Goal: Complete application form: Complete application form

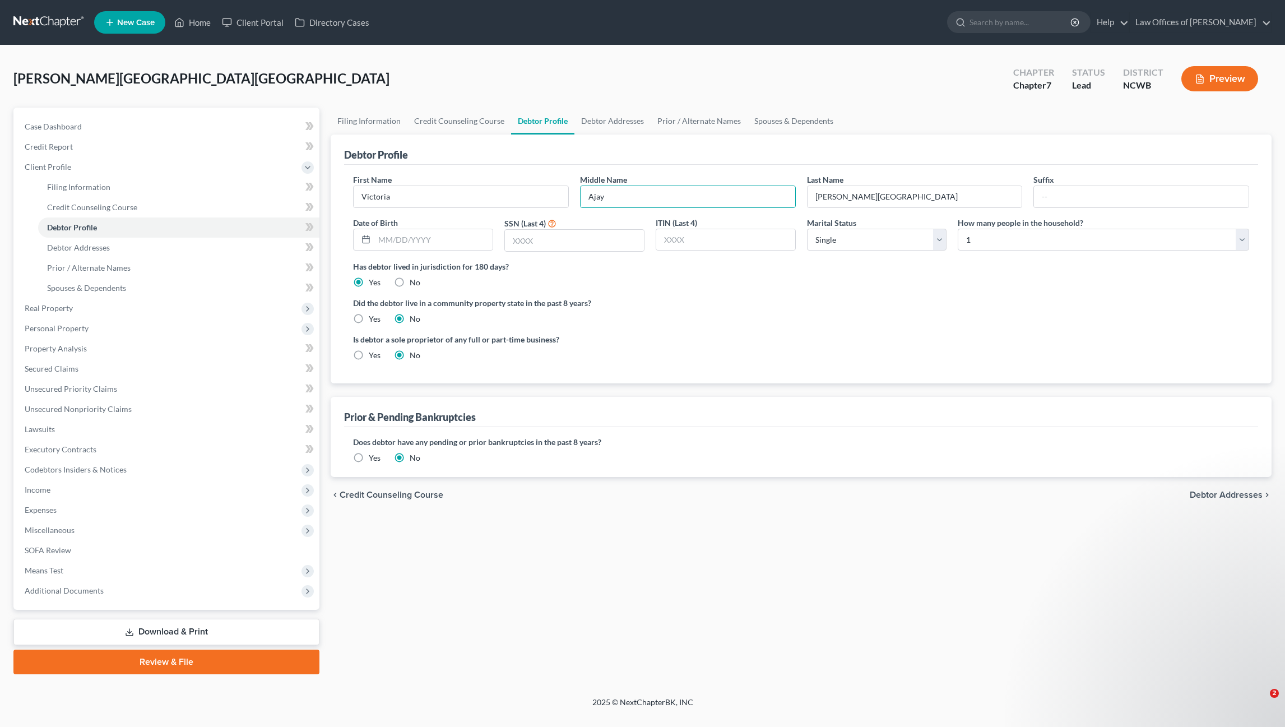
select select "0"
click at [840, 238] on select "Select Single Married Separated Divorced Widowed" at bounding box center [877, 240] width 140 height 22
select select "1"
click at [807, 229] on select "Select Single Married Separated Divorced Widowed" at bounding box center [877, 240] width 140 height 22
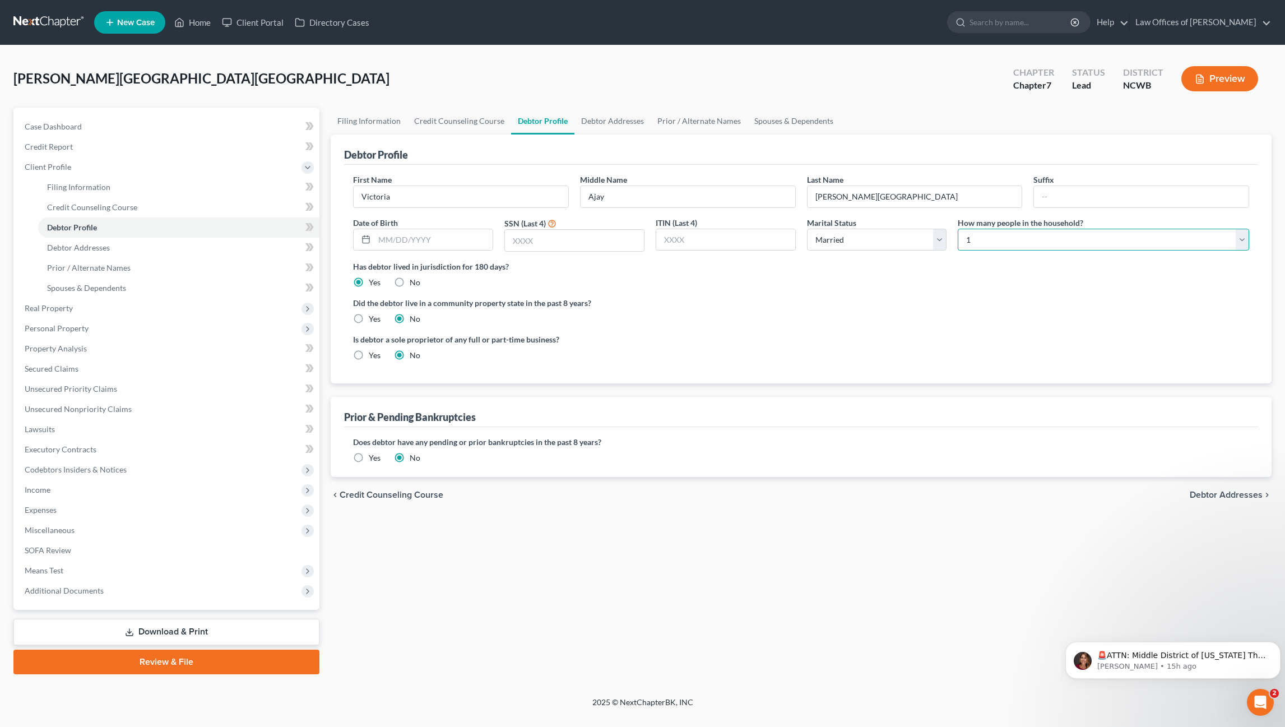
click at [989, 240] on select "Select 1 2 3 4 5 6 7 8 9 10 11 12 13 14 15 16 17 18 19 20" at bounding box center [1103, 240] width 291 height 22
select select "3"
click at [958, 229] on select "Select 1 2 3 4 5 6 7 8 9 10 11 12 13 14 15 16 17 18 19 20" at bounding box center [1103, 240] width 291 height 22
click at [1229, 493] on span "Debtor Addresses" at bounding box center [1226, 494] width 73 height 9
select select "0"
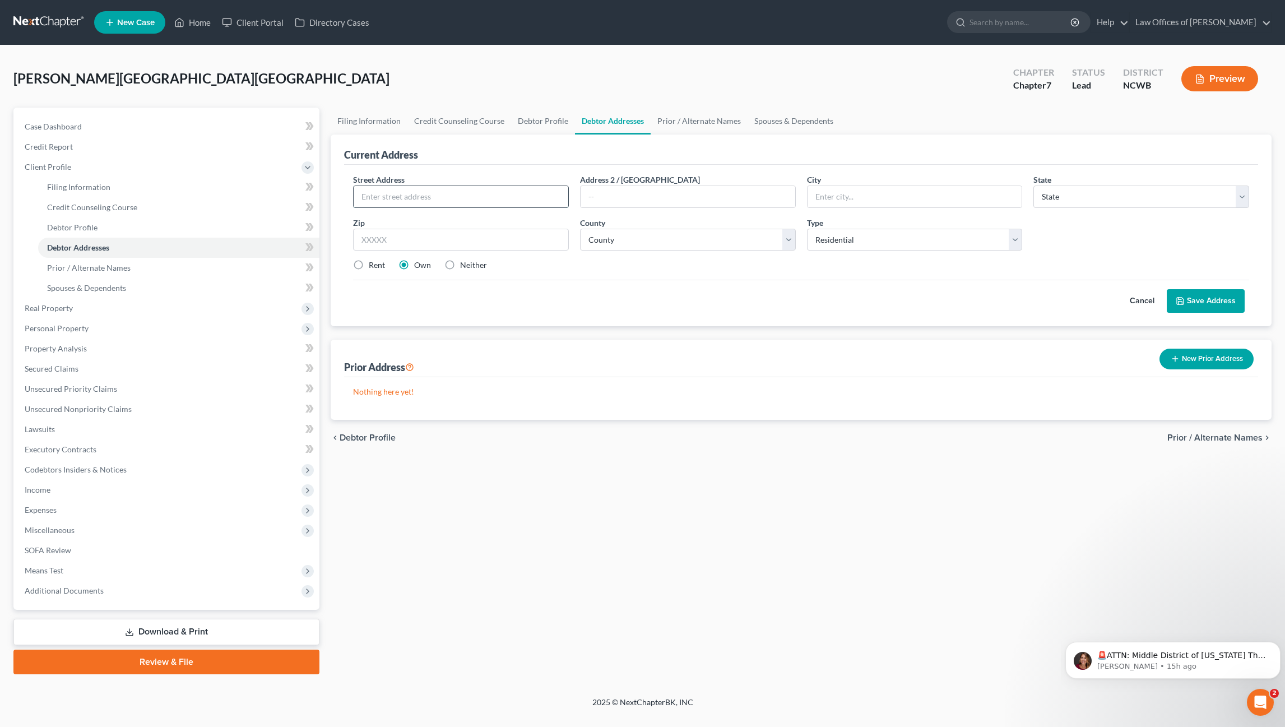
click at [500, 199] on input "text" at bounding box center [461, 196] width 215 height 21
type input "[STREET_ADDRESS][PERSON_NAME]"
type input "[GEOGRAPHIC_DATA]"
select select "28"
type input "28115"
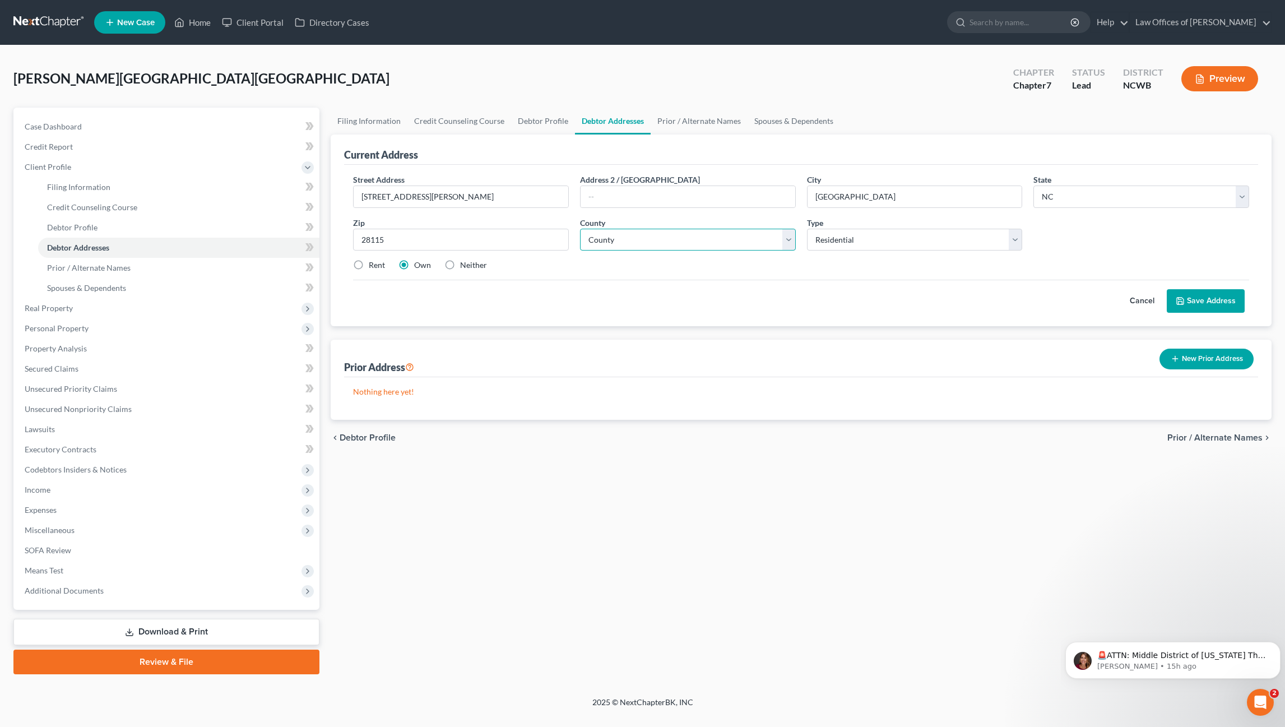
click at [674, 245] on select "County [GEOGRAPHIC_DATA] [GEOGRAPHIC_DATA] [GEOGRAPHIC_DATA] [GEOGRAPHIC_DATA] …" at bounding box center [688, 240] width 216 height 22
select select "48"
click at [580, 229] on select "County [GEOGRAPHIC_DATA] [GEOGRAPHIC_DATA] [GEOGRAPHIC_DATA] [GEOGRAPHIC_DATA] …" at bounding box center [688, 240] width 216 height 22
click at [369, 266] on label "Rent" at bounding box center [377, 264] width 16 height 11
click at [373, 266] on input "Rent" at bounding box center [376, 262] width 7 height 7
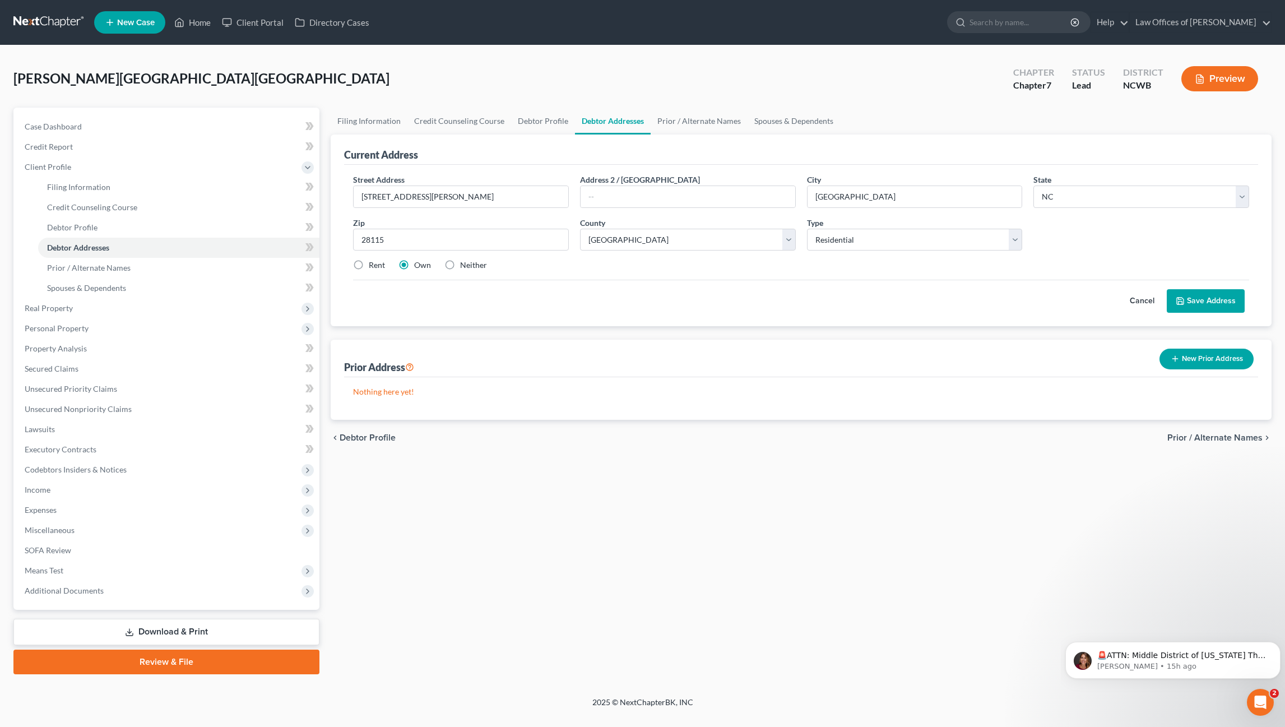
radio input "true"
click at [1215, 300] on button "Save Address" at bounding box center [1206, 301] width 78 height 24
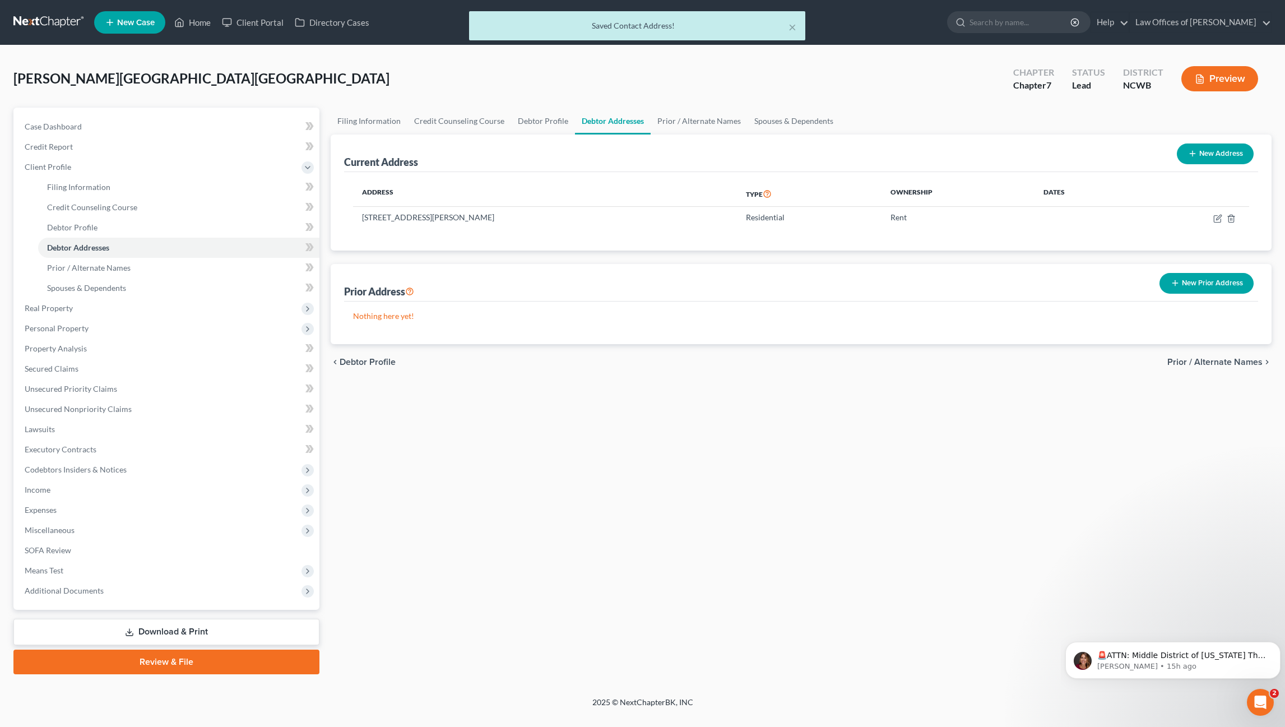
click at [1212, 357] on span "Prior / Alternate Names" at bounding box center [1214, 361] width 95 height 9
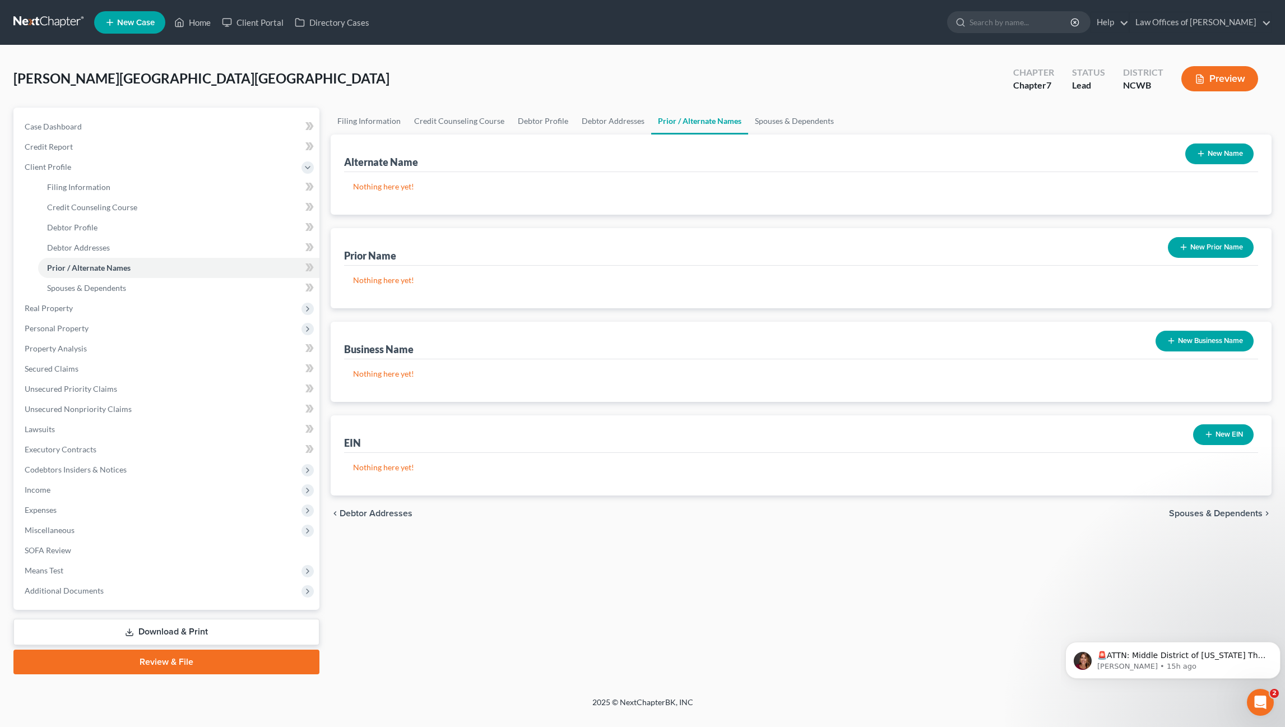
click at [1228, 510] on span "Spouses & Dependents" at bounding box center [1216, 513] width 94 height 9
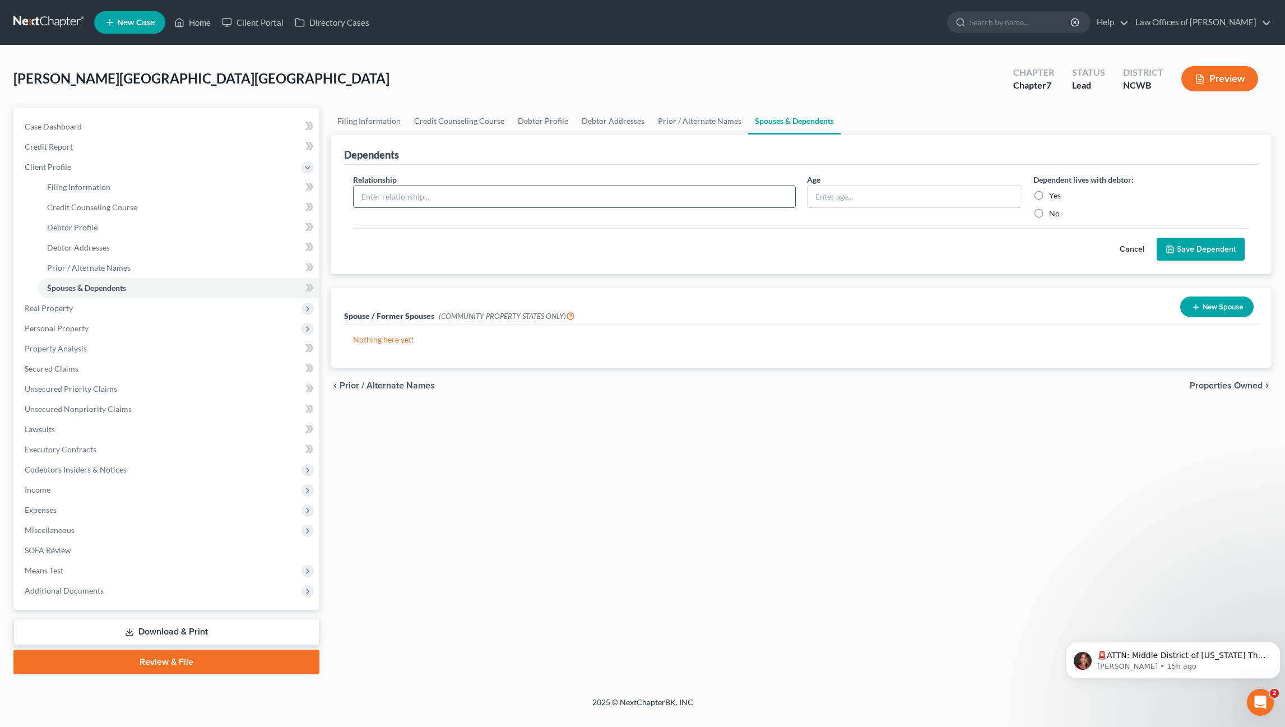
click at [726, 195] on input "text" at bounding box center [574, 196] width 441 height 21
type input "child"
type input "16"
click at [1049, 196] on label "Yes" at bounding box center [1055, 195] width 12 height 11
click at [1053, 196] on input "Yes" at bounding box center [1056, 193] width 7 height 7
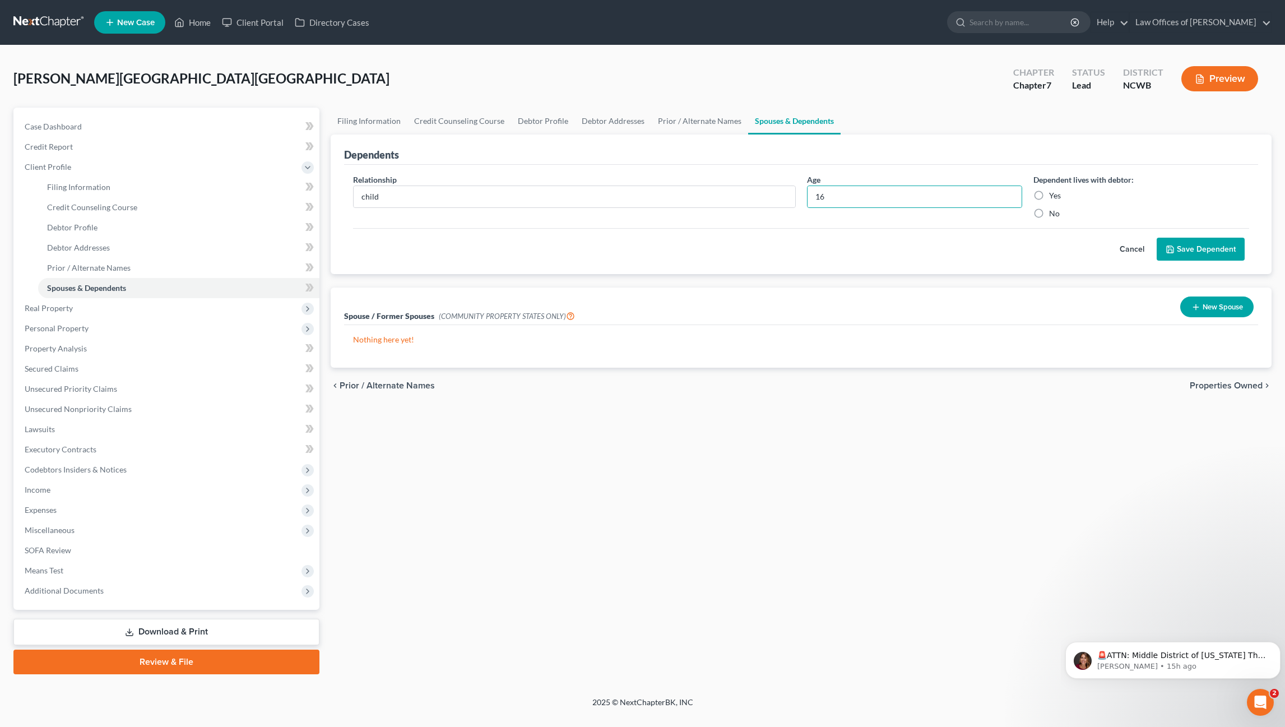
radio input "true"
click at [1176, 246] on button "Save Dependent" at bounding box center [1201, 250] width 88 height 24
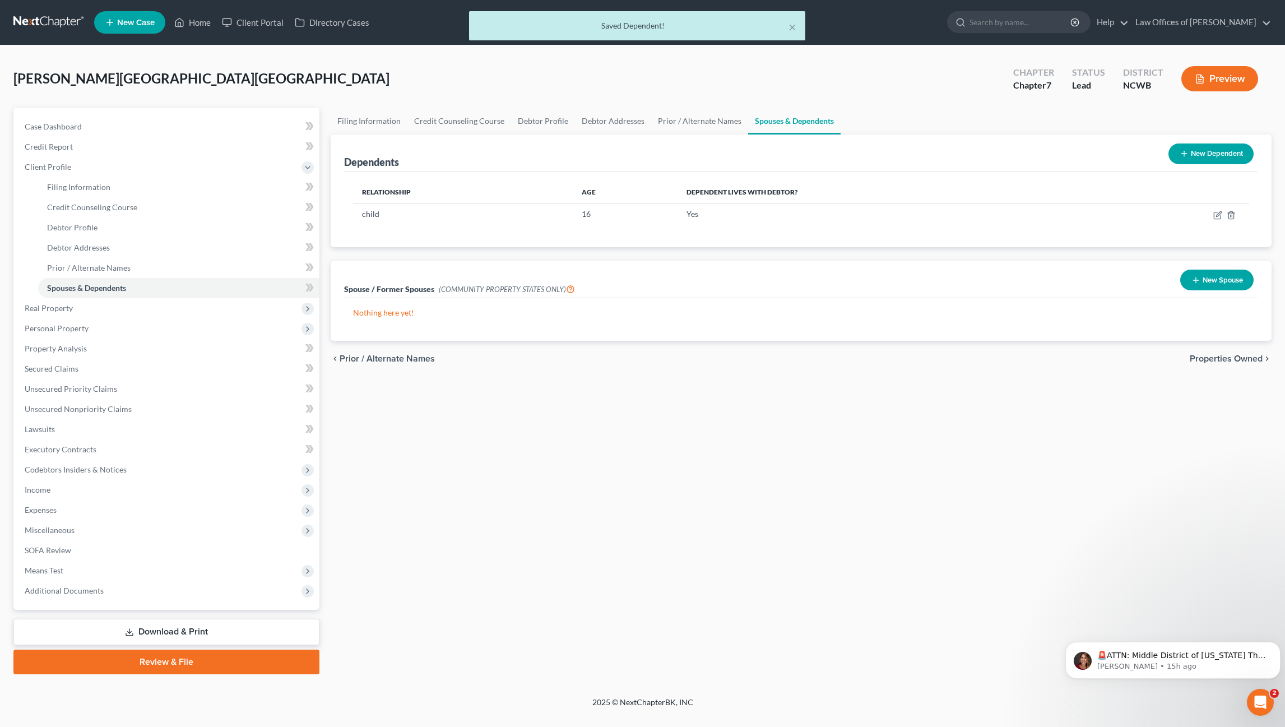
click at [1214, 154] on button "New Dependent" at bounding box center [1210, 153] width 85 height 21
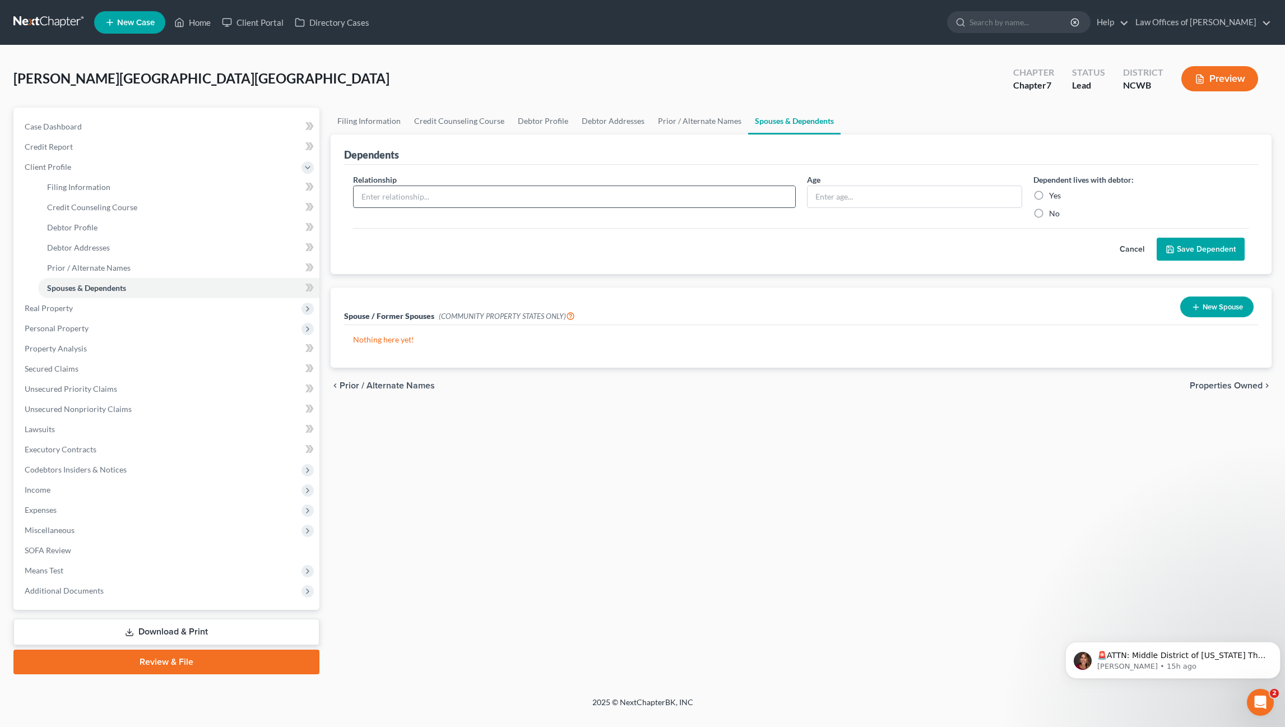
click at [777, 196] on input "text" at bounding box center [574, 196] width 441 height 21
type input "child"
type input "10"
click at [1049, 194] on label "Yes" at bounding box center [1055, 195] width 12 height 11
click at [1053, 194] on input "Yes" at bounding box center [1056, 193] width 7 height 7
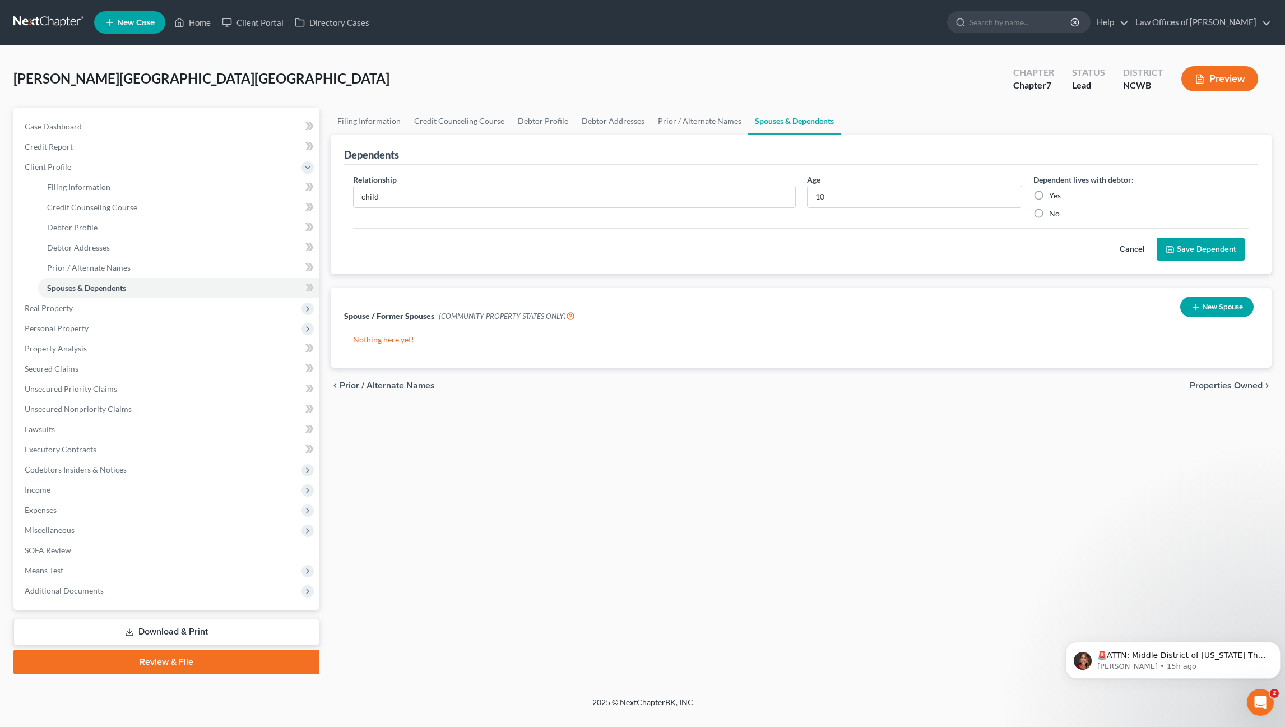
radio input "true"
click at [1191, 252] on button "Save Dependent" at bounding box center [1201, 250] width 88 height 24
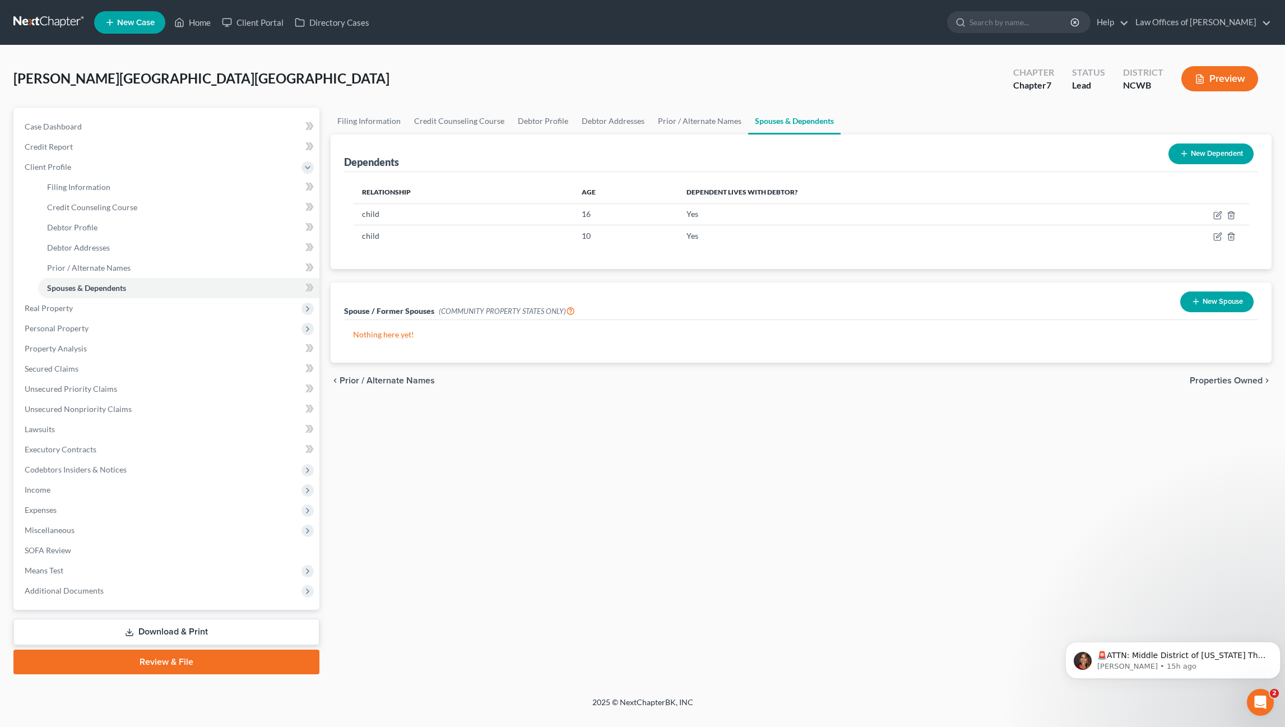
click at [1224, 381] on span "Properties Owned" at bounding box center [1226, 380] width 73 height 9
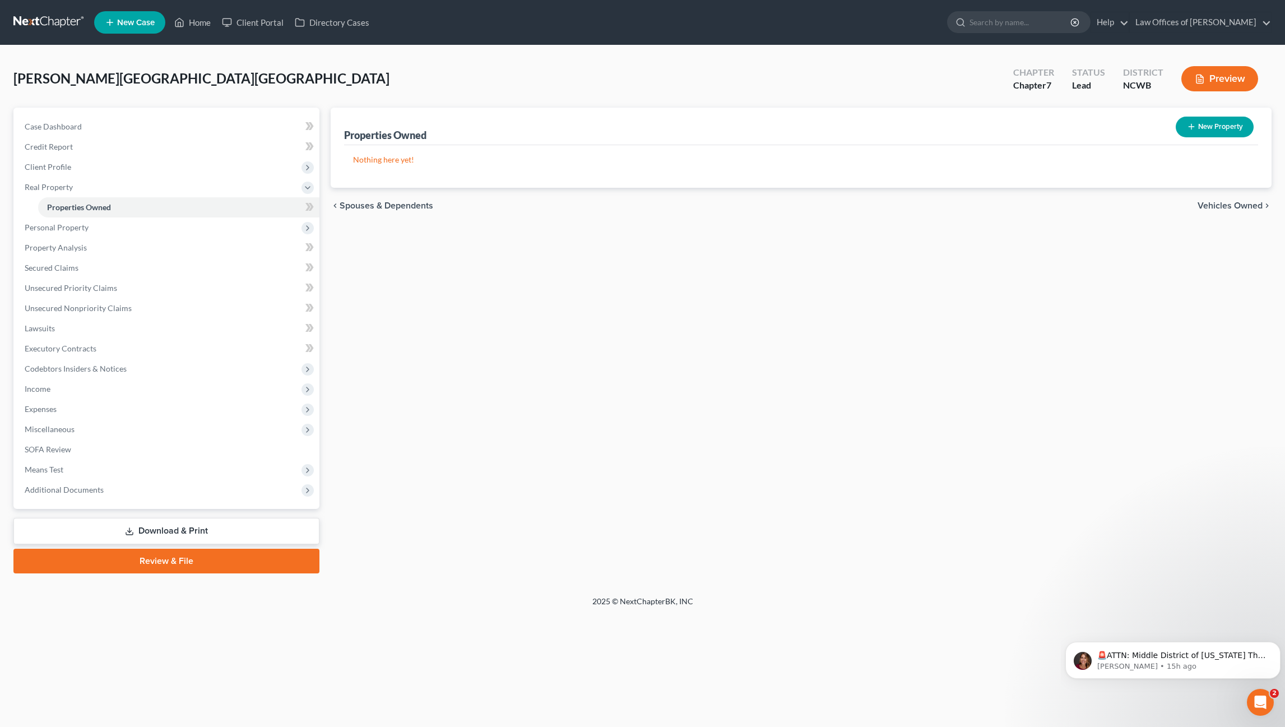
click at [1222, 203] on span "Vehicles Owned" at bounding box center [1229, 205] width 65 height 9
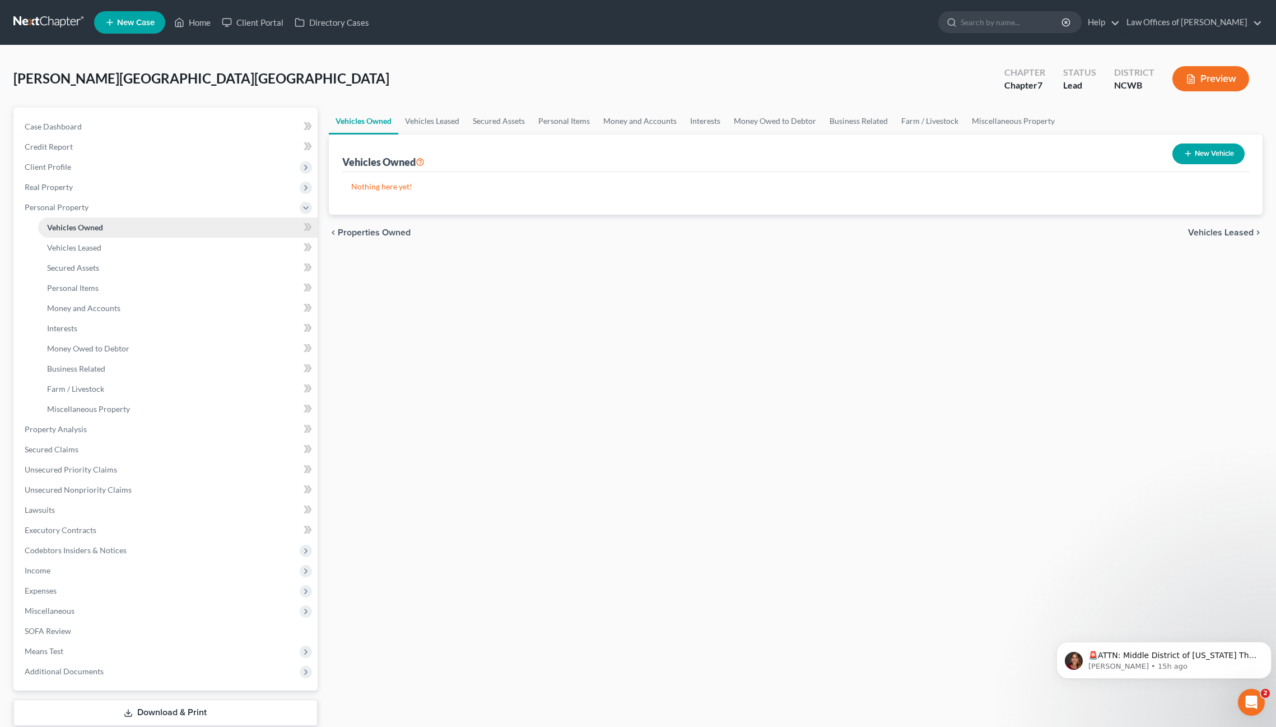
click at [85, 225] on span "Vehicles Owned" at bounding box center [75, 227] width 56 height 10
click at [1222, 154] on button "New Vehicle" at bounding box center [1209, 153] width 72 height 21
select select "0"
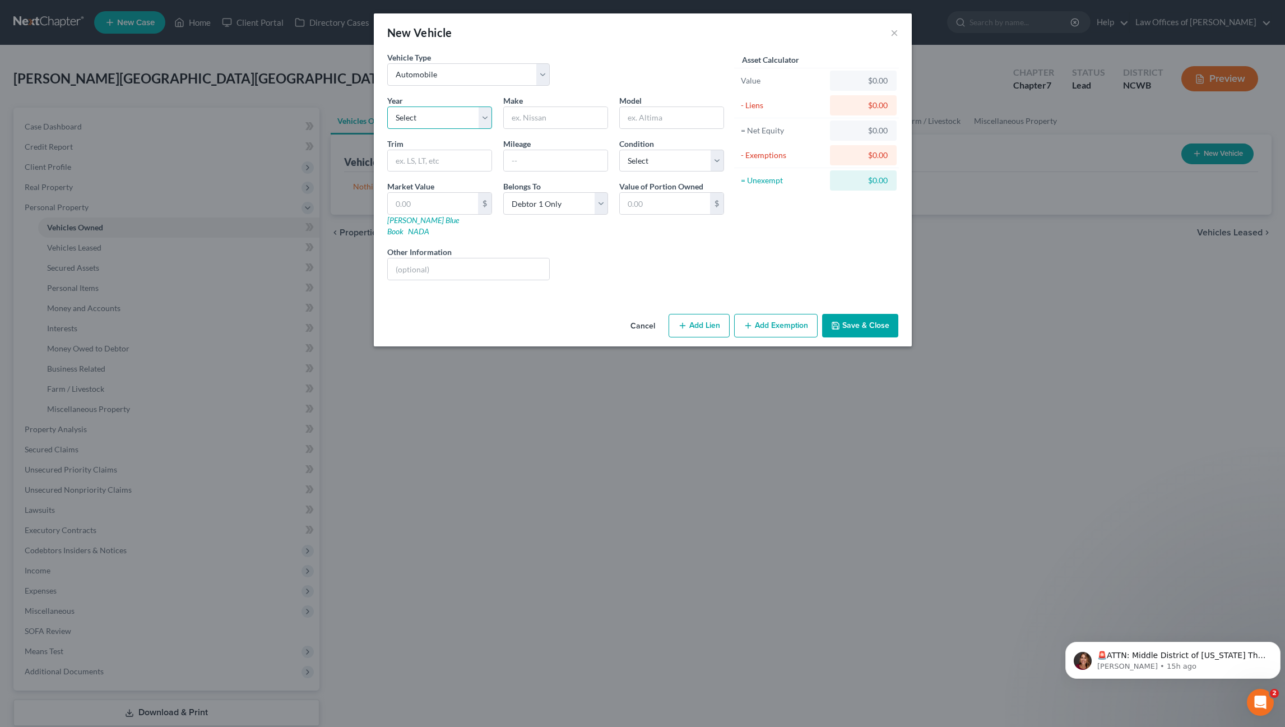
click at [440, 120] on select "Select 2026 2025 2024 2023 2022 2021 2020 2019 2018 2017 2016 2015 2014 2013 20…" at bounding box center [439, 117] width 105 height 22
select select "15"
click at [387, 106] on select "Select 2026 2025 2024 2023 2022 2021 2020 2019 2018 2017 2016 2015 2014 2013 20…" at bounding box center [439, 117] width 105 height 22
click at [524, 112] on input "text" at bounding box center [556, 117] width 104 height 21
type input "Dodge"
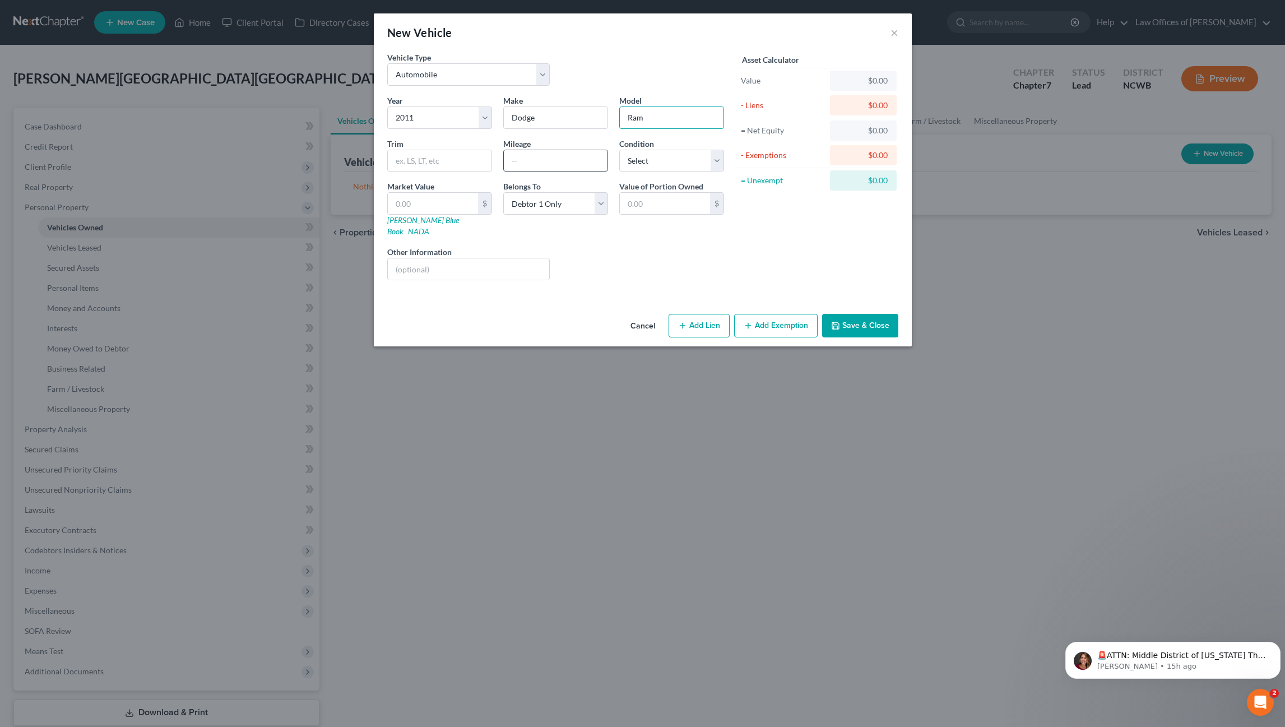
type input "Ram"
click at [524, 157] on input "text" at bounding box center [556, 160] width 104 height 21
type input "248848"
click at [651, 164] on select "Select Excellent Very Good Good Fair Poor" at bounding box center [671, 161] width 105 height 22
select select "2"
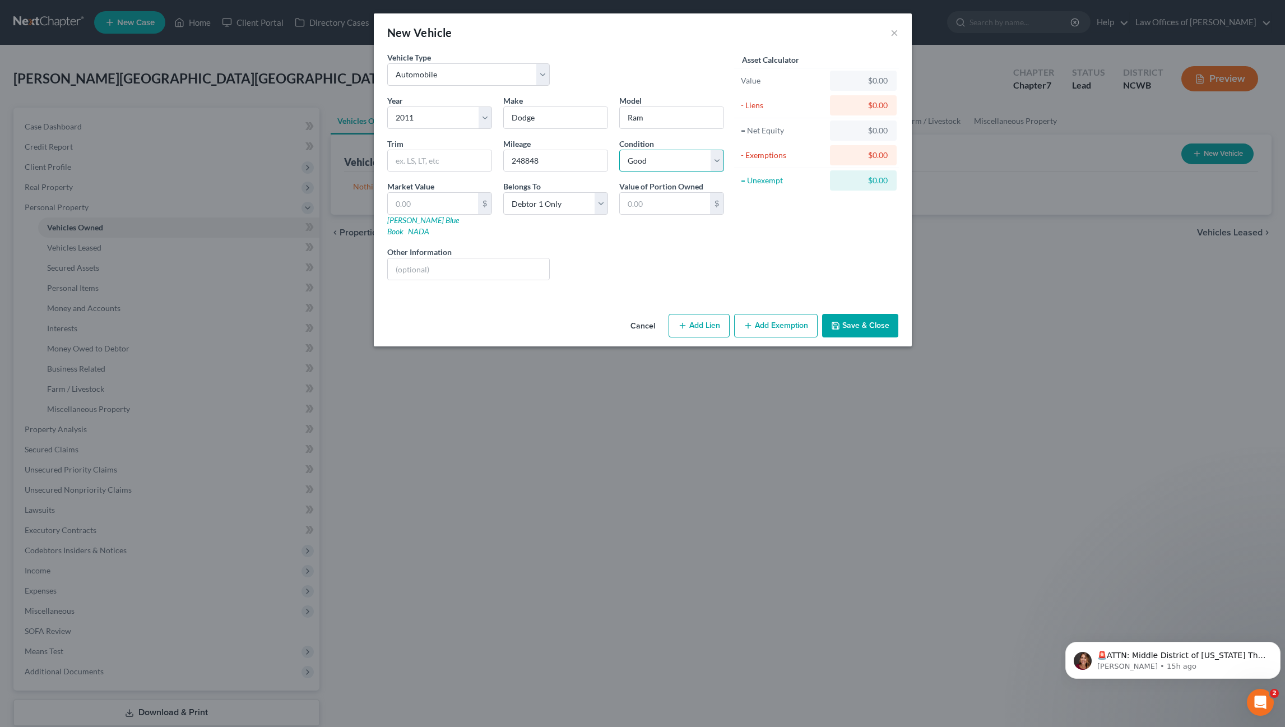
click at [619, 150] on select "Select Excellent Very Good Good Fair Poor" at bounding box center [671, 161] width 105 height 22
drag, startPoint x: 402, startPoint y: 259, endPoint x: 535, endPoint y: 186, distance: 151.2
click at [402, 259] on input "text" at bounding box center [469, 268] width 162 height 21
drag, startPoint x: 503, startPoint y: 264, endPoint x: 414, endPoint y: 262, distance: 88.6
click at [414, 262] on input "VIN: [US_VEHICLE_IDENTIFICATION_NUMBER]" at bounding box center [469, 268] width 162 height 21
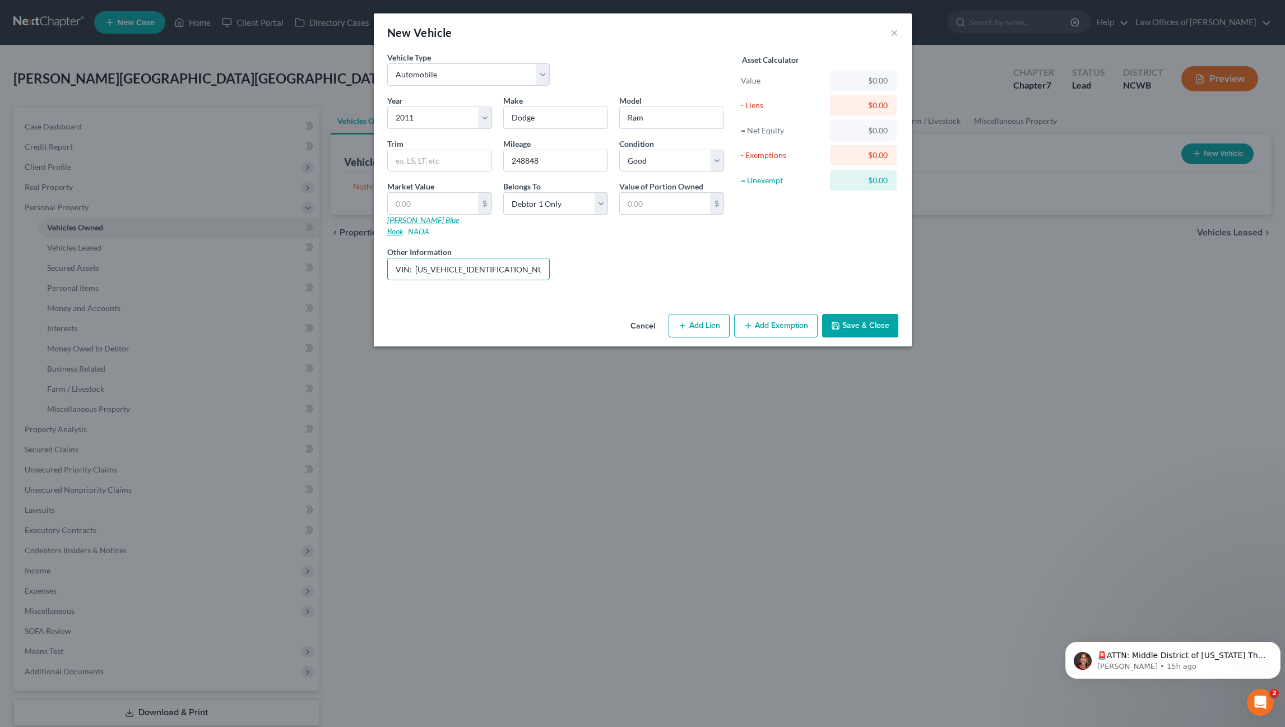
type input "VIN: [US_VEHICLE_IDENTIFICATION_NUMBER]"
click at [414, 220] on link "[PERSON_NAME] Blue Book" at bounding box center [423, 225] width 72 height 21
click at [440, 199] on input "text" at bounding box center [433, 203] width 90 height 21
type input "5"
type input "5.00"
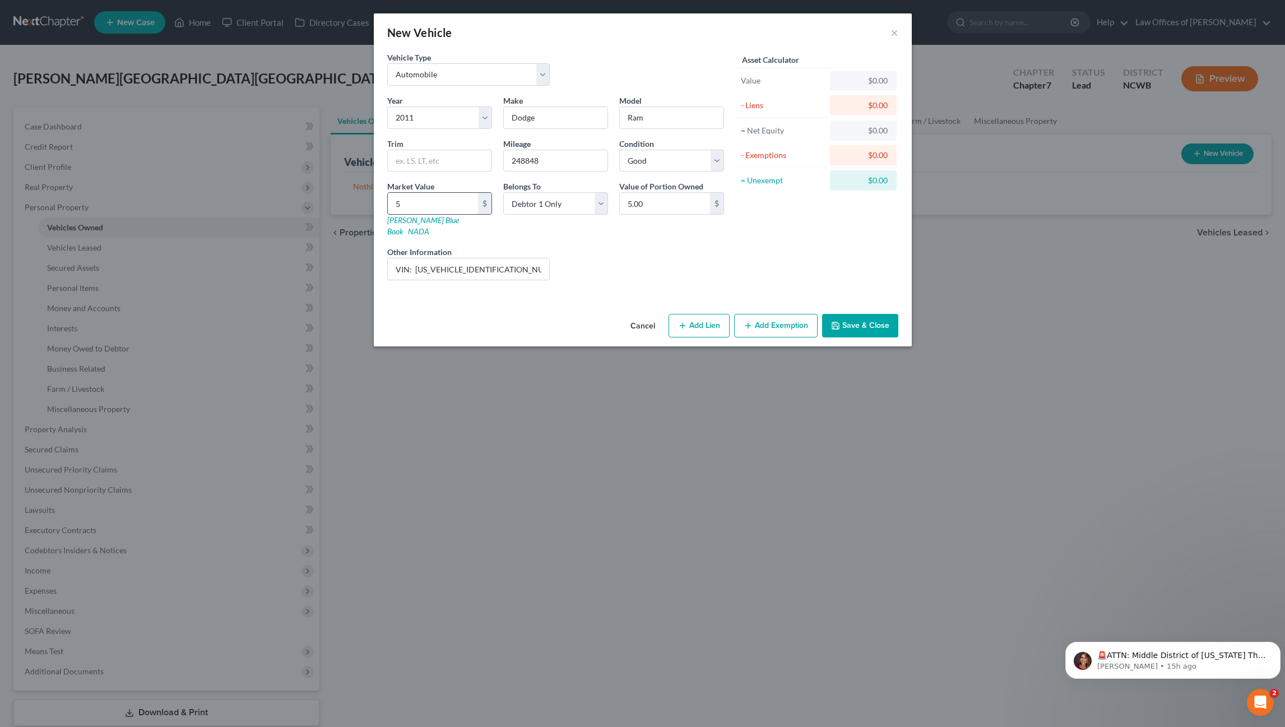
type input "51"
type input "51.00"
type input "516"
type input "516.00"
type input "5160"
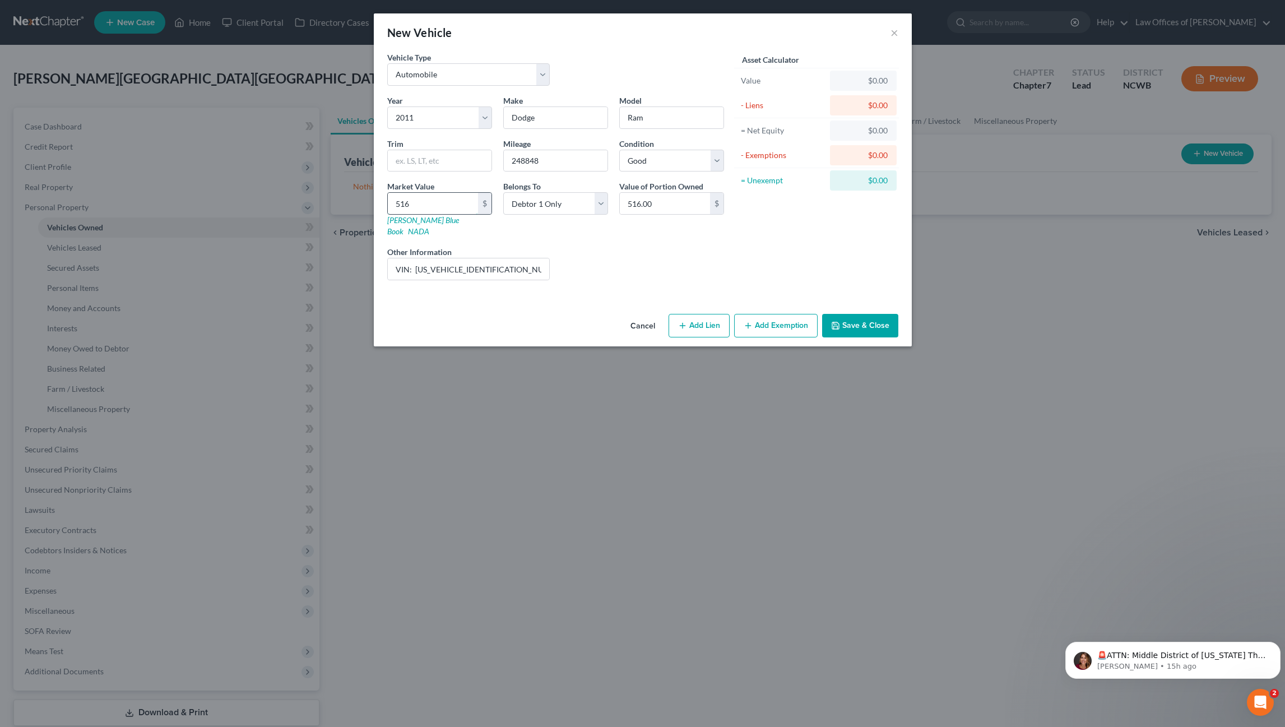
type input "5,160.00"
type input "5,160"
click at [844, 315] on button "Save & Close" at bounding box center [860, 326] width 76 height 24
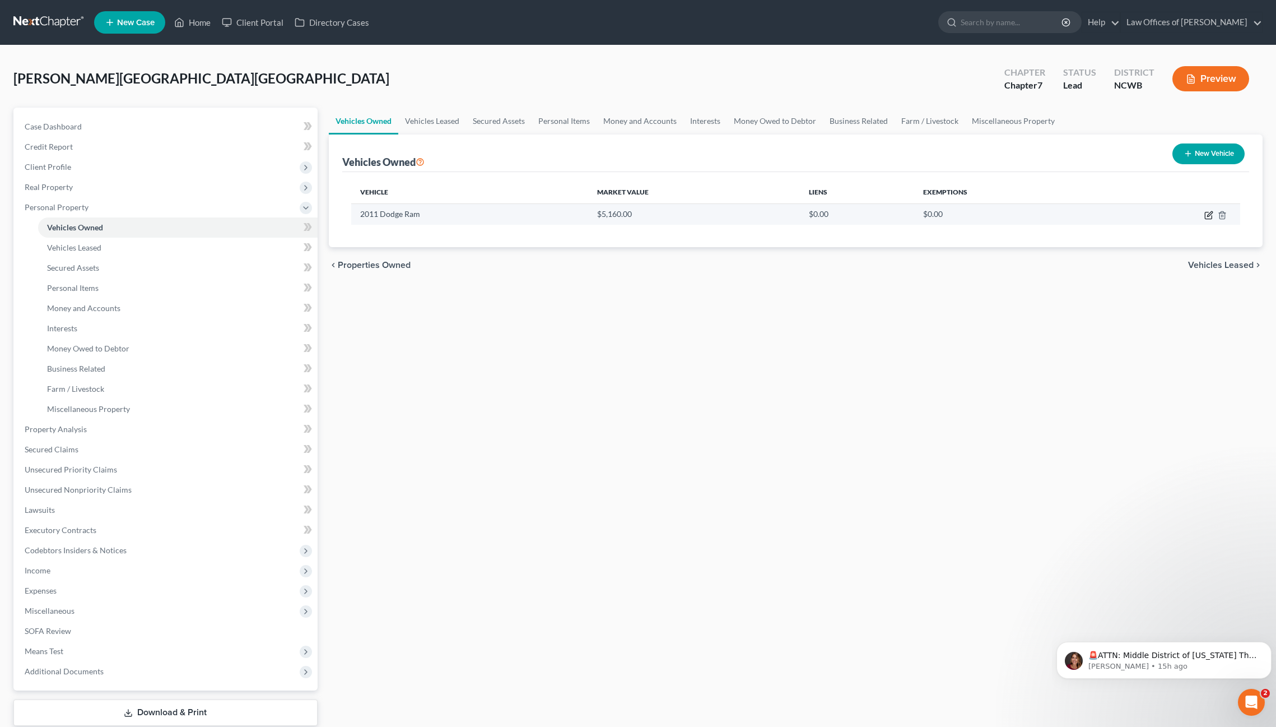
click at [1211, 216] on icon "button" at bounding box center [1209, 215] width 9 height 9
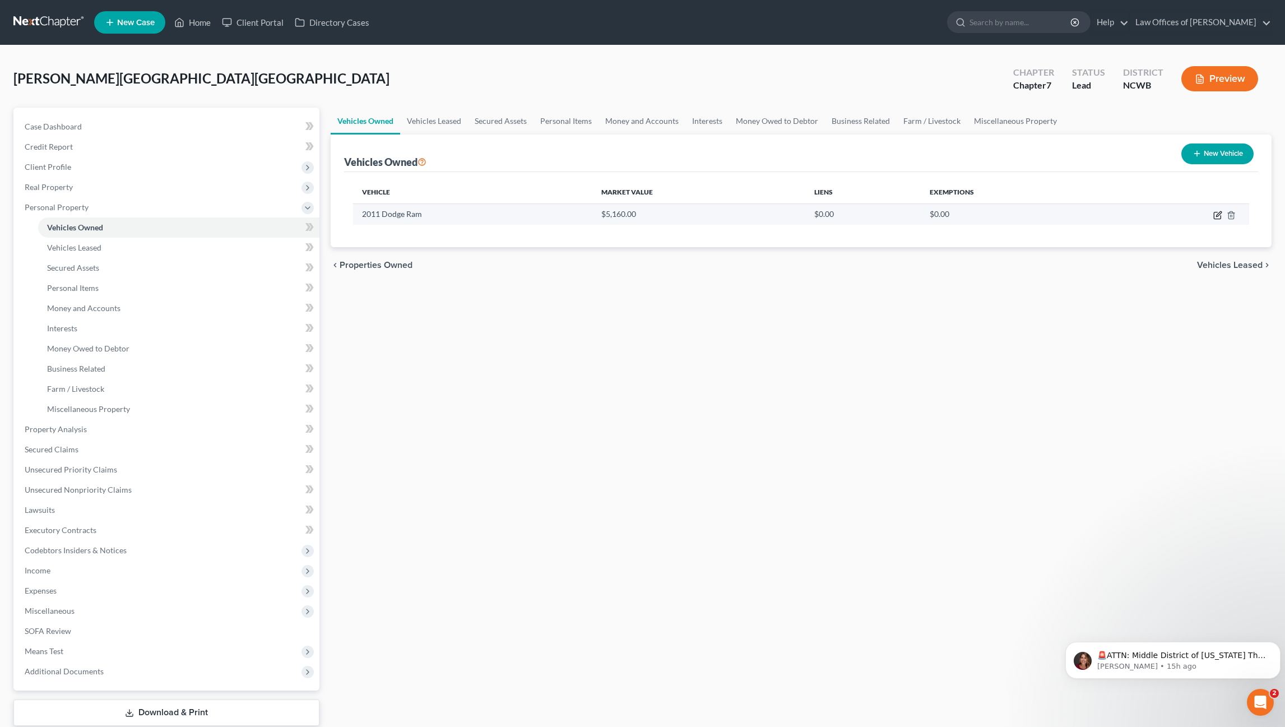
select select "0"
select select "15"
select select "2"
select select "0"
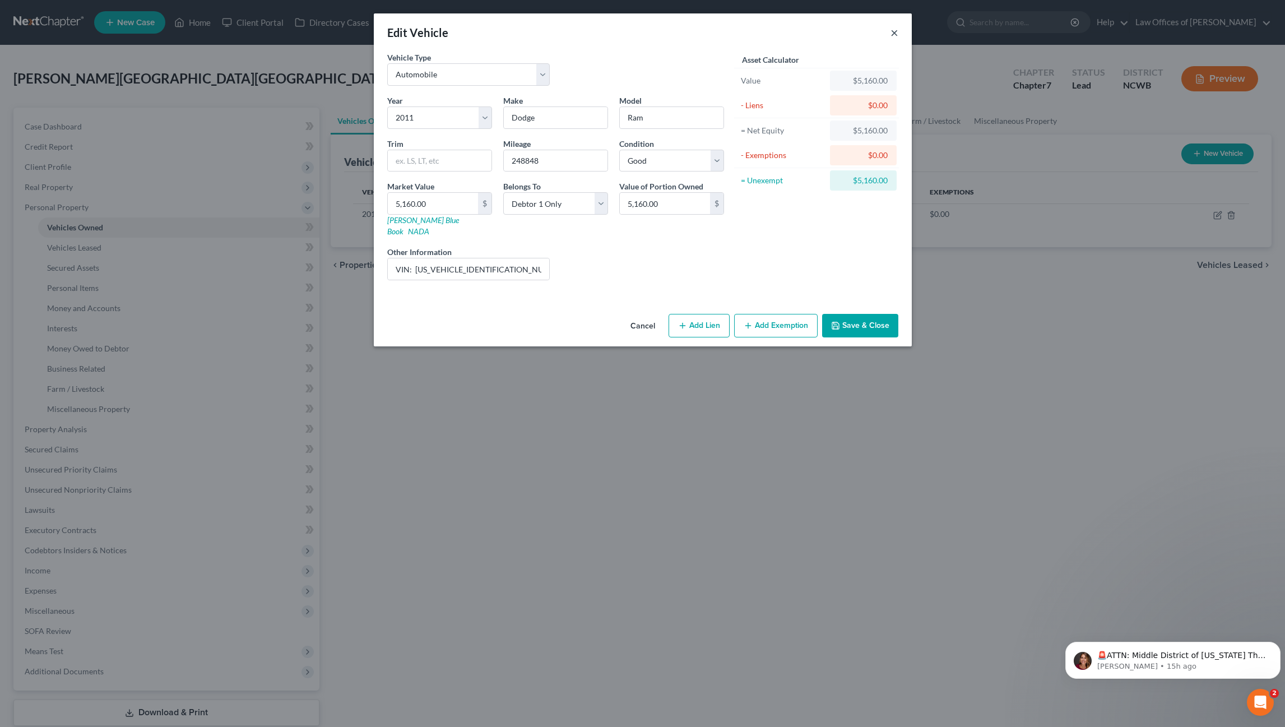
click at [892, 35] on button "×" at bounding box center [894, 32] width 8 height 13
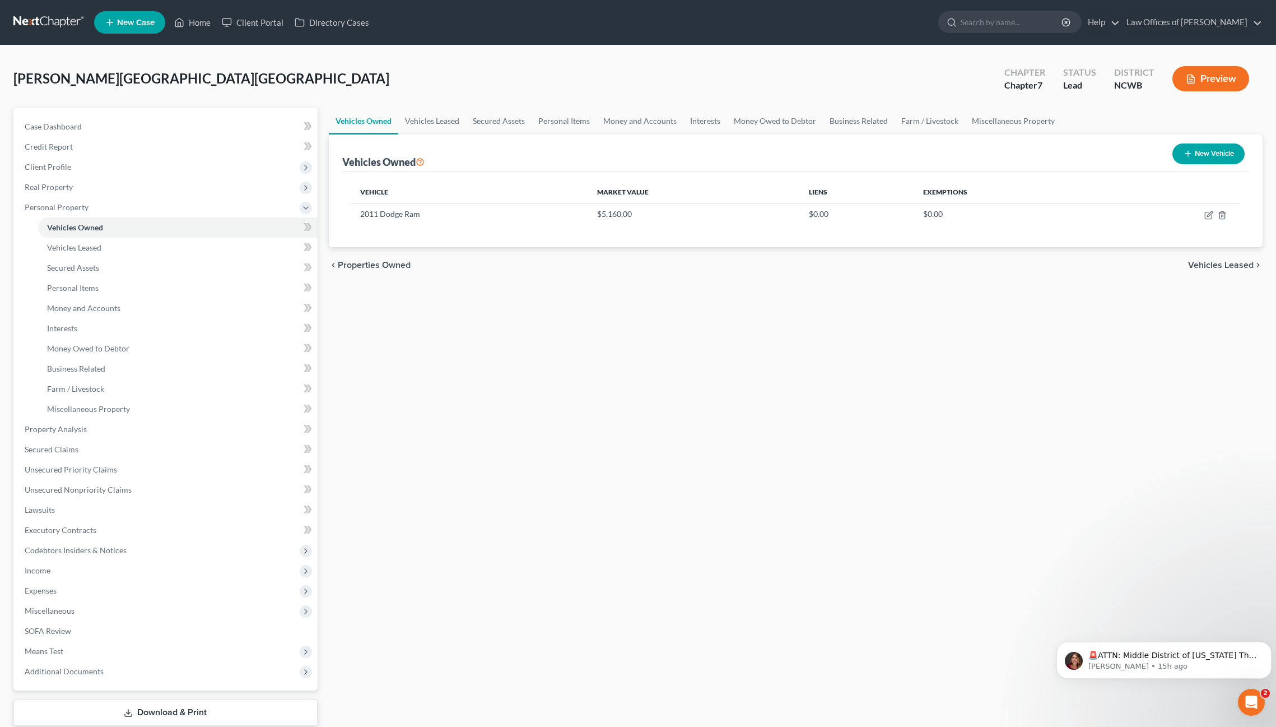
click at [1207, 159] on button "New Vehicle" at bounding box center [1209, 153] width 72 height 21
select select "0"
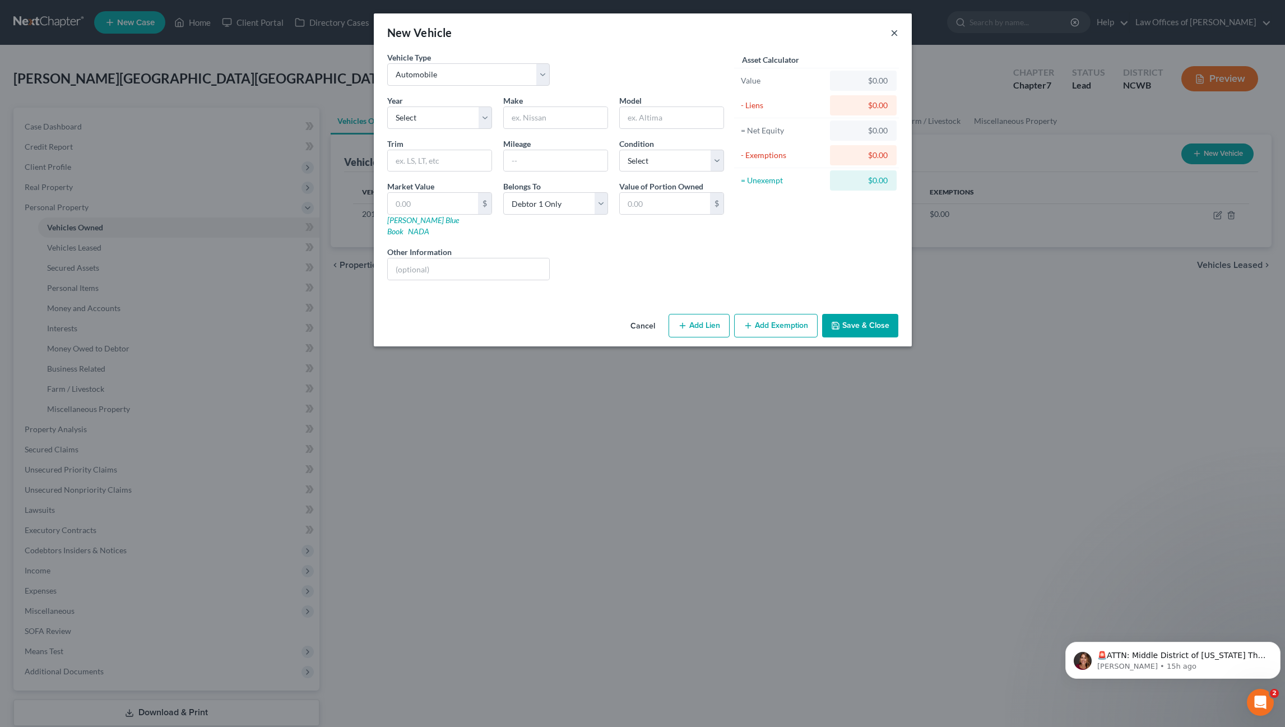
click at [891, 32] on button "×" at bounding box center [894, 32] width 8 height 13
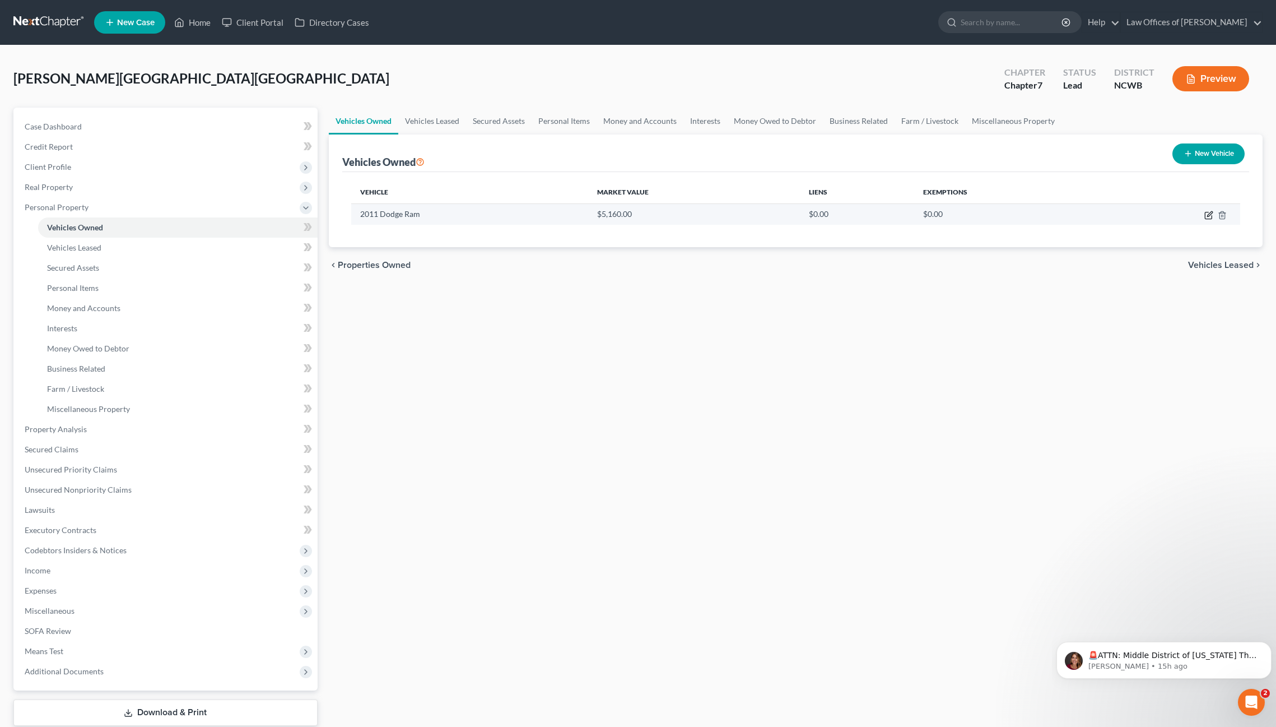
click at [1209, 215] on icon "button" at bounding box center [1209, 215] width 9 height 9
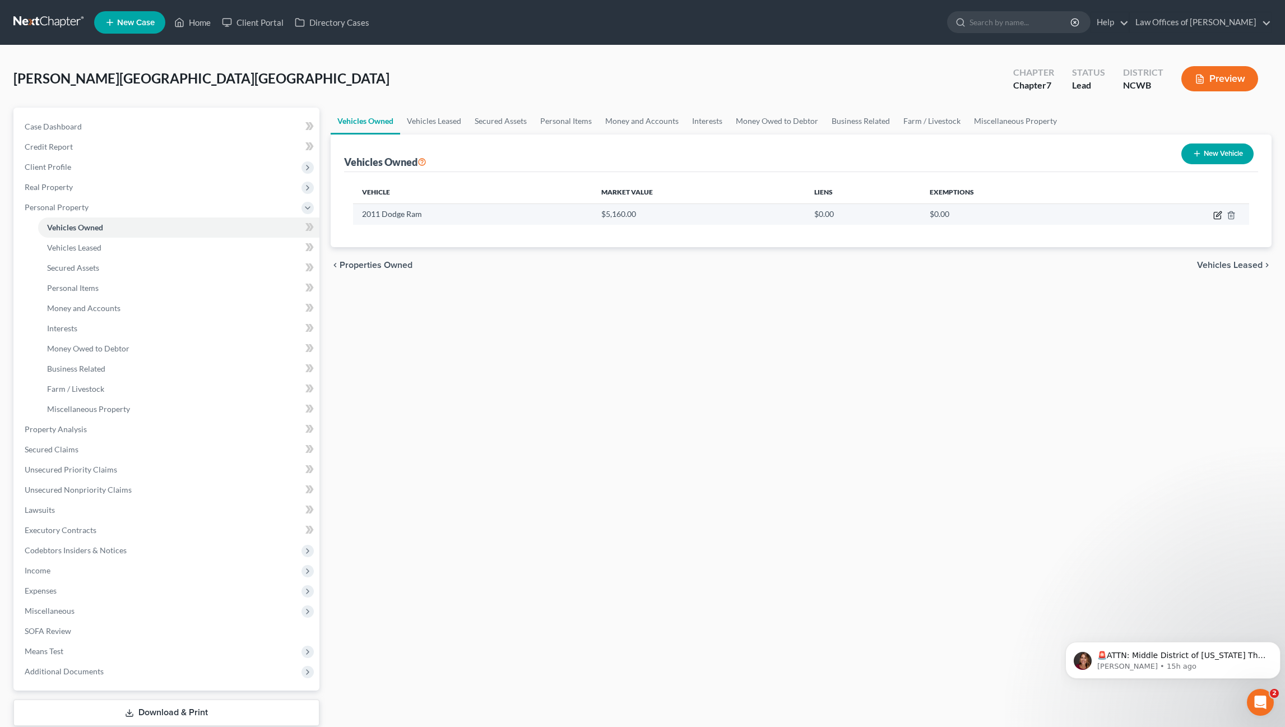
select select "0"
select select "15"
select select "2"
select select "0"
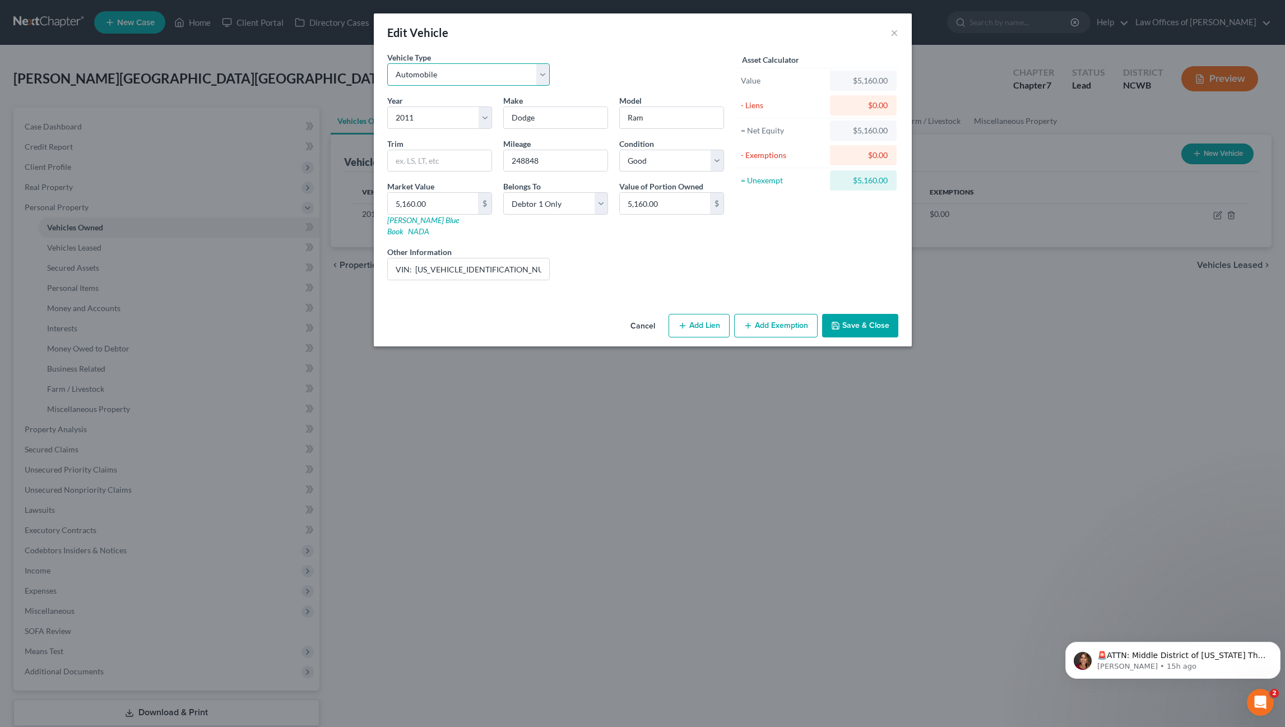
click at [447, 75] on select "Select Automobile Truck Trailer Watercraft Aircraft Motor Home Atv Other Vehicle" at bounding box center [468, 74] width 163 height 22
select select "1"
click at [387, 63] on select "Select Automobile Truck Trailer Watercraft Aircraft Motor Home Atv Other Vehicle" at bounding box center [468, 74] width 163 height 22
click at [851, 314] on button "Save & Close" at bounding box center [860, 326] width 76 height 24
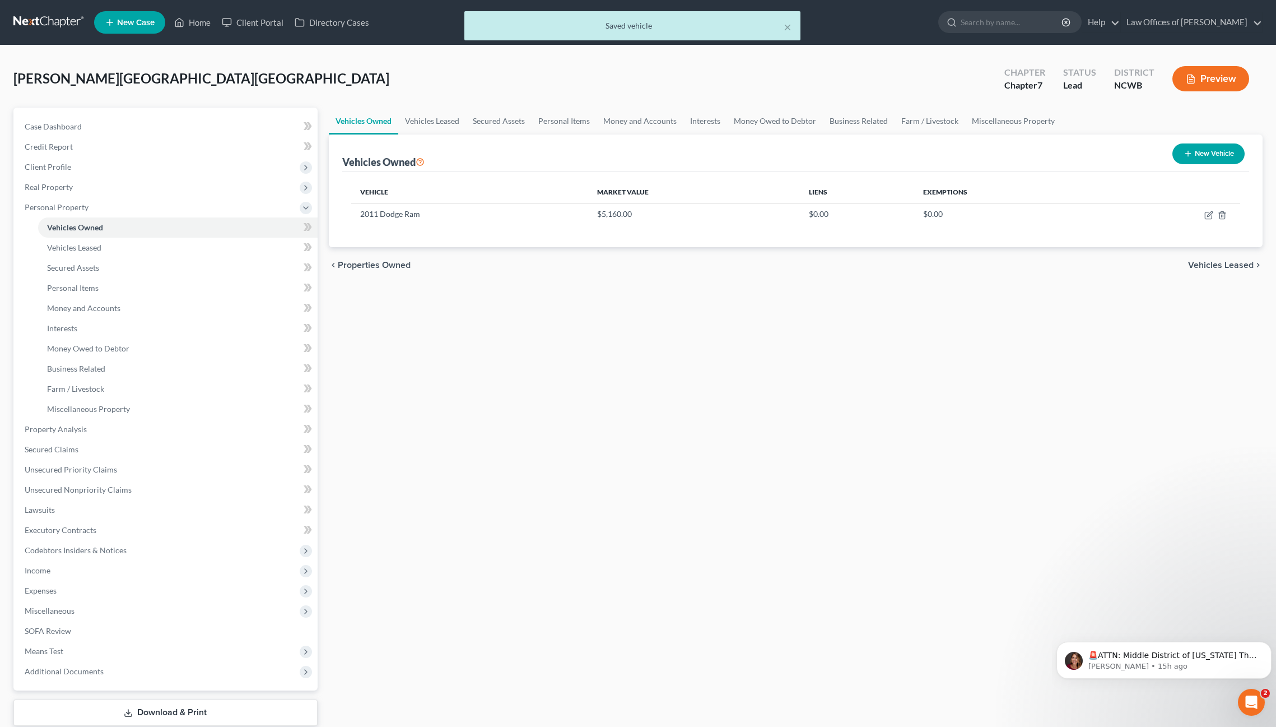
click at [1192, 152] on button "New Vehicle" at bounding box center [1209, 153] width 72 height 21
select select "0"
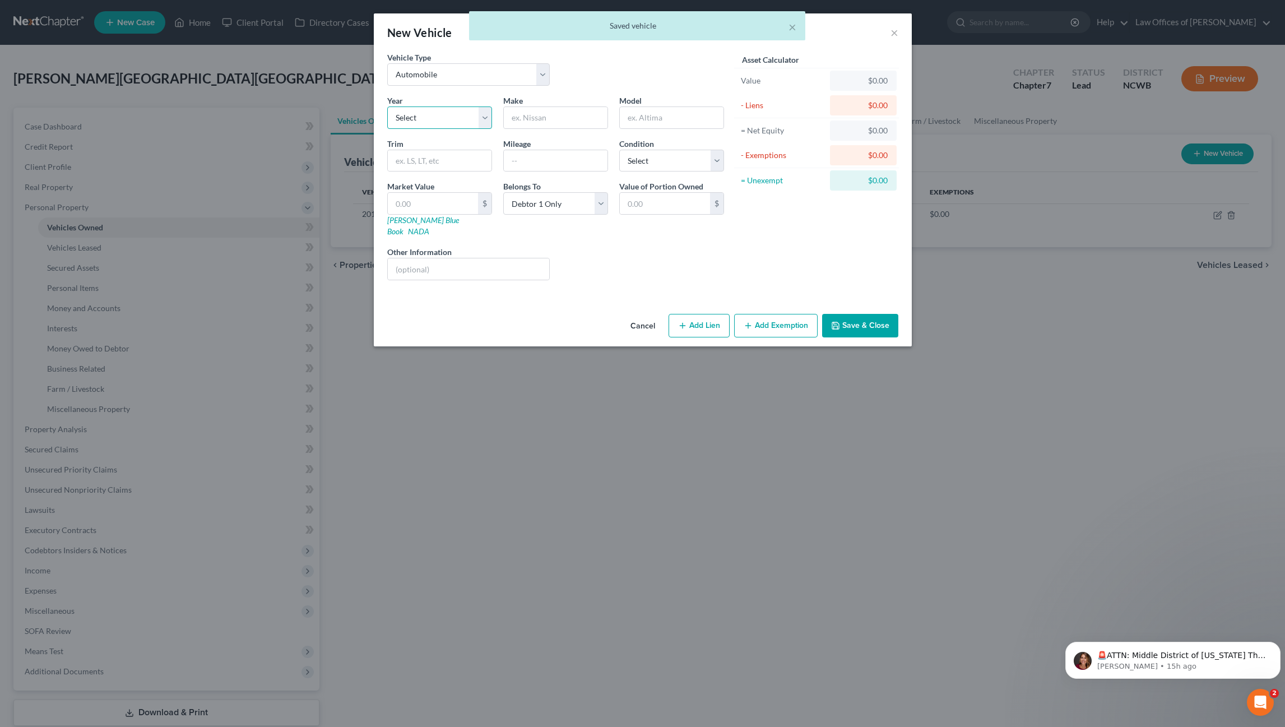
click at [440, 120] on select "Select 2026 2025 2024 2023 2022 2021 2020 2019 2018 2017 2016 2015 2014 2013 20…" at bounding box center [439, 117] width 105 height 22
select select "14"
click at [387, 106] on select "Select 2026 2025 2024 2023 2022 2021 2020 2019 2018 2017 2016 2015 2014 2013 20…" at bounding box center [439, 117] width 105 height 22
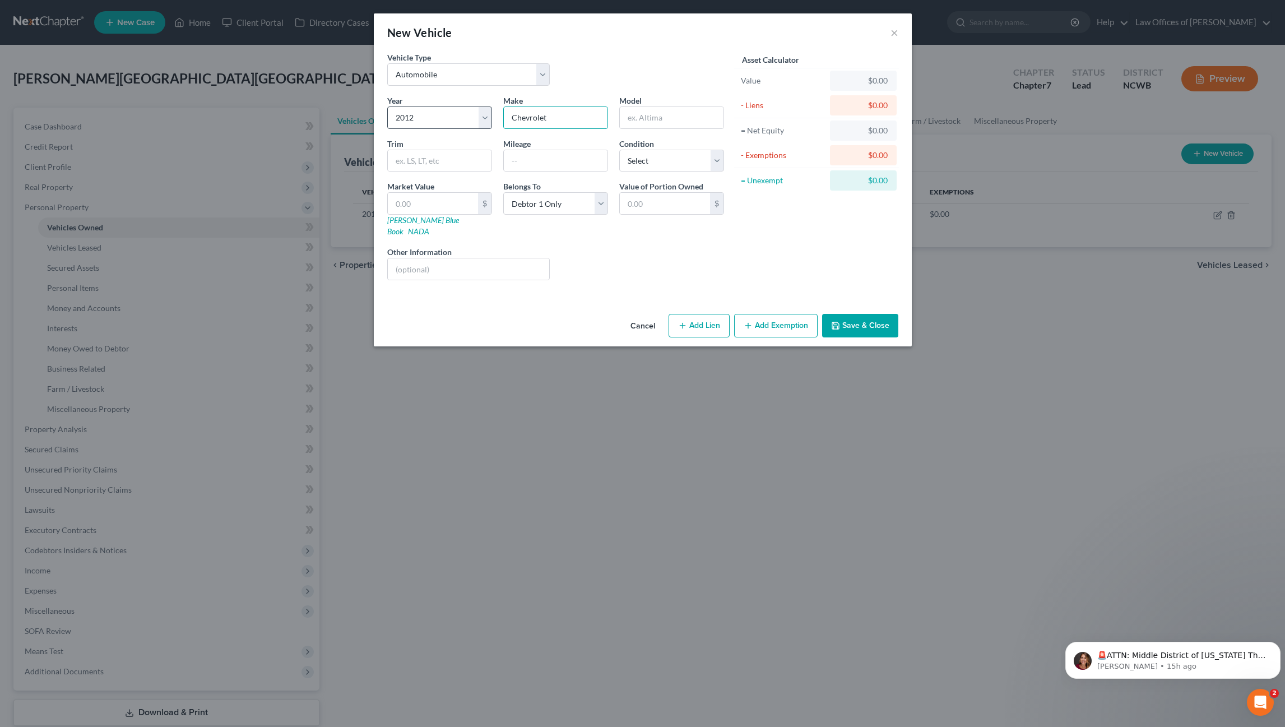
type input "Chevrolet"
type input "Impala"
click at [548, 160] on input "121429" at bounding box center [556, 160] width 104 height 21
type input "121500"
click at [672, 159] on select "Select Excellent Very Good Good Fair Poor" at bounding box center [671, 161] width 105 height 22
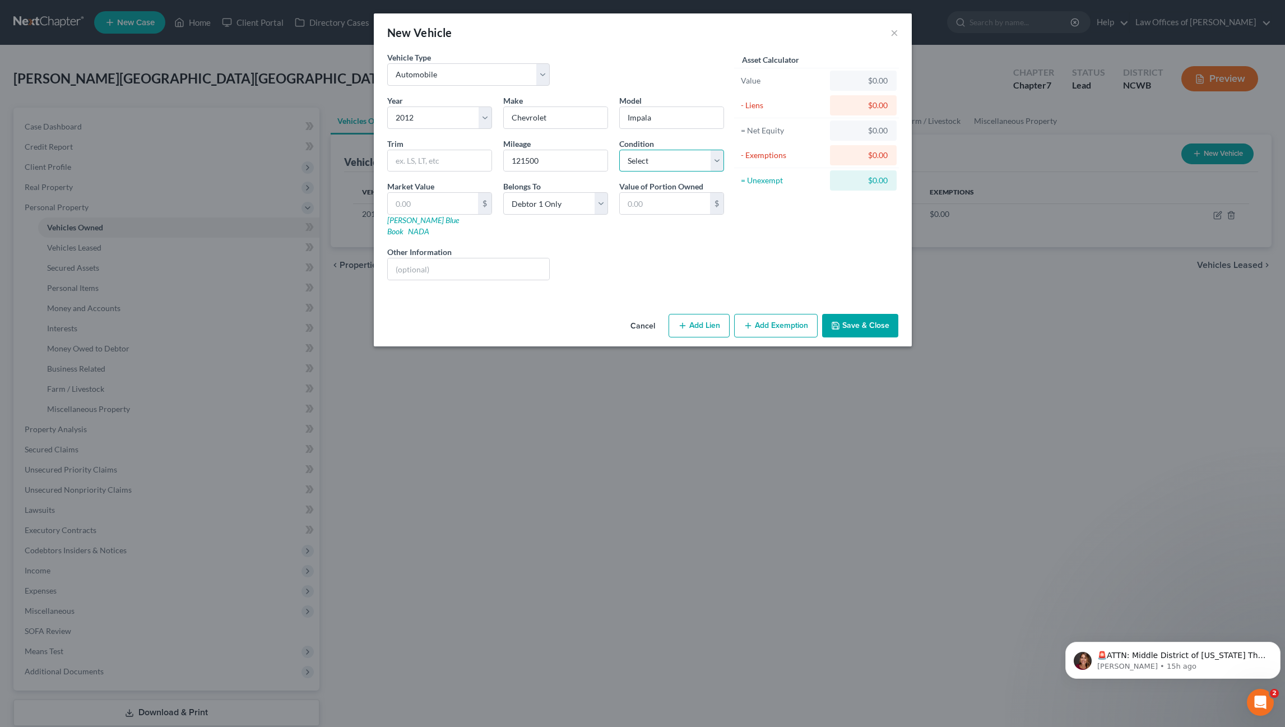
select select "2"
click at [619, 150] on select "Select Excellent Very Good Good Fair Poor" at bounding box center [671, 161] width 105 height 22
click at [428, 263] on input "text" at bounding box center [469, 268] width 162 height 21
click at [471, 263] on input "VIN:" at bounding box center [469, 268] width 162 height 21
drag, startPoint x: 499, startPoint y: 258, endPoint x: 415, endPoint y: 263, distance: 83.6
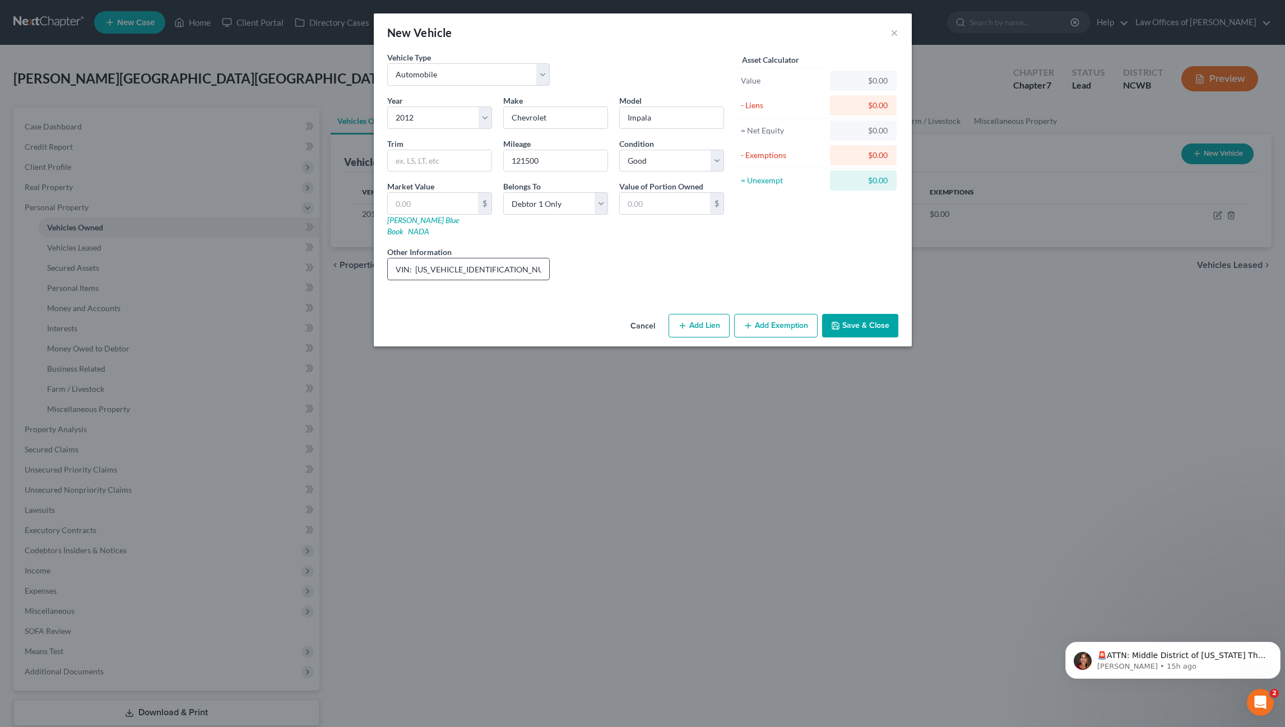
click at [415, 263] on input "VIN: [US_VEHICLE_IDENTIFICATION_NUMBER]" at bounding box center [469, 268] width 162 height 21
type input "VIN: [US_VEHICLE_IDENTIFICATION_NUMBER]"
click at [411, 217] on link "[PERSON_NAME] Blue Book" at bounding box center [423, 225] width 72 height 21
click at [454, 205] on input "text" at bounding box center [433, 203] width 90 height 21
type input "3"
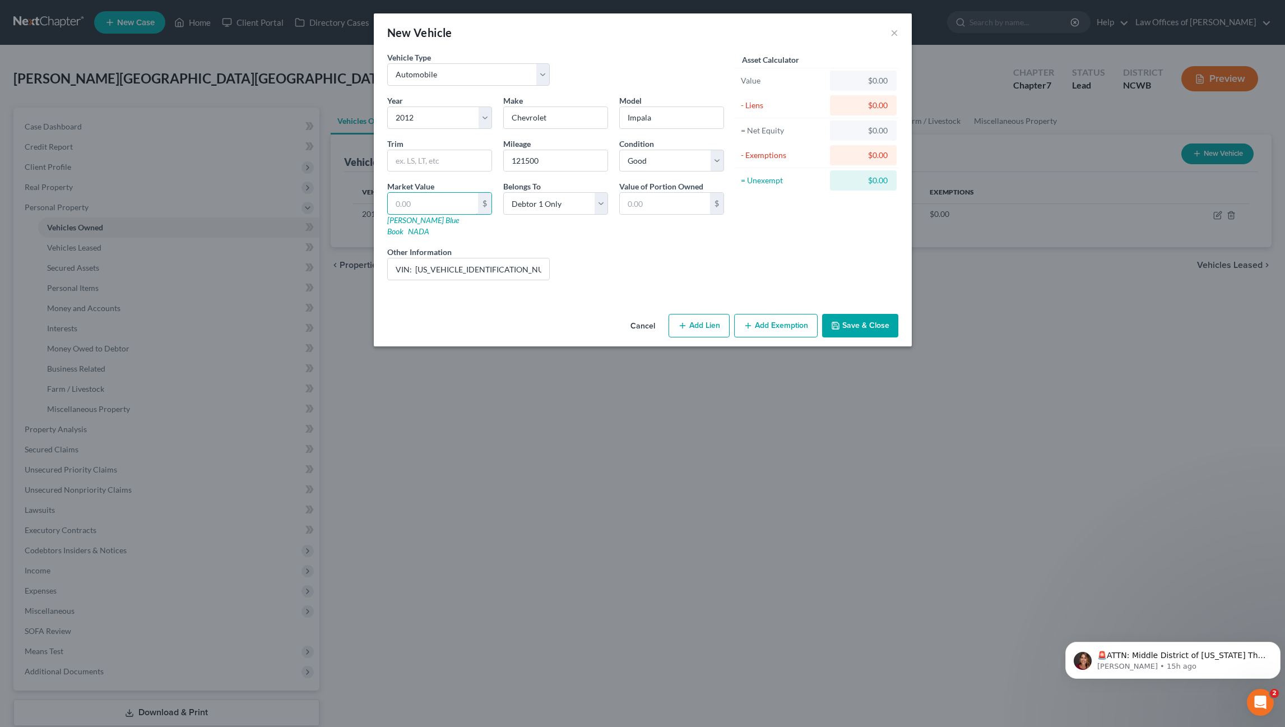
type input "3.00"
type input "38"
type input "38.00"
type input "386"
type input "386.00"
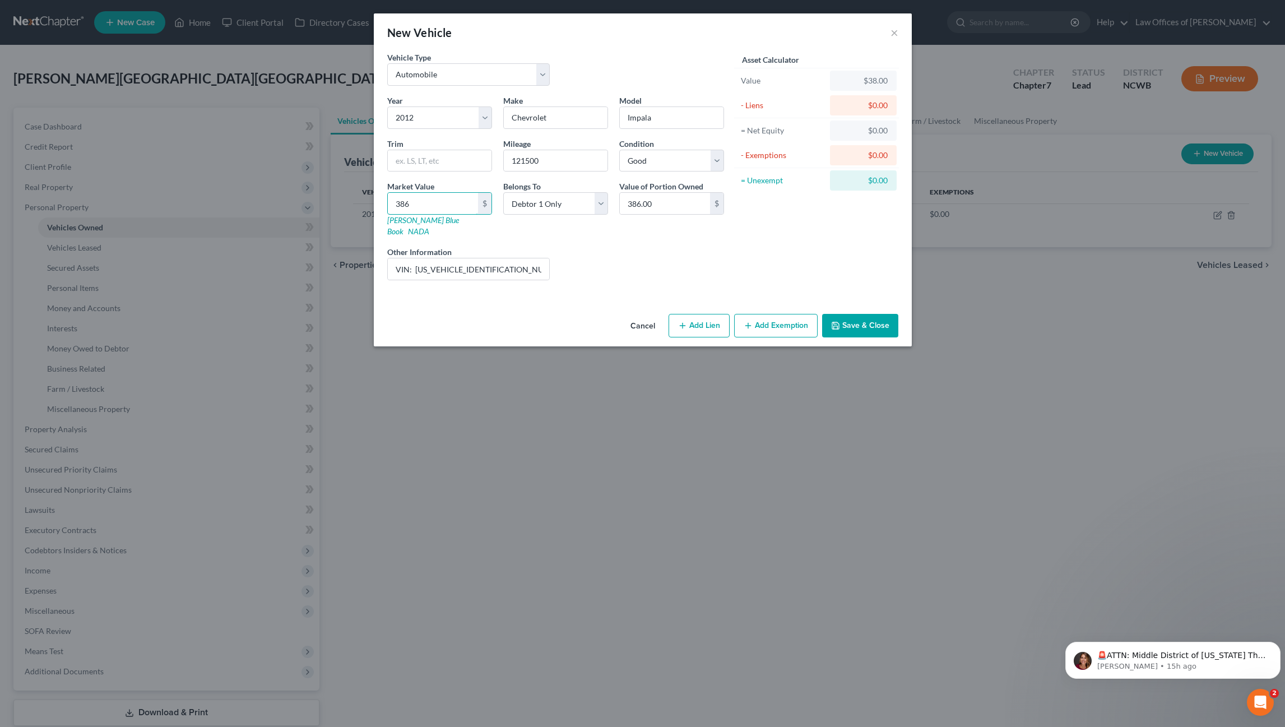
type input "3862"
type input "3,862.00"
type input "3,862"
click at [527, 261] on input "VIN: [US_VEHICLE_IDENTIFICATION_NUMBER]" at bounding box center [469, 268] width 162 height 21
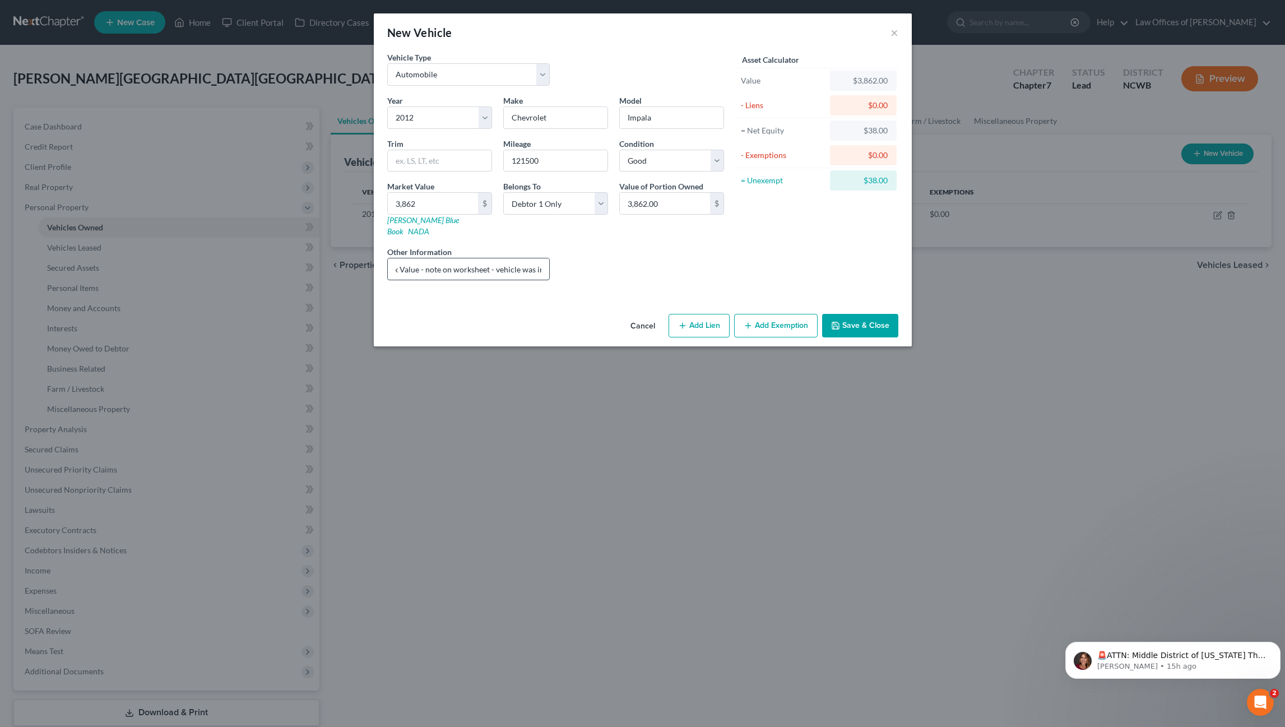
click at [541, 262] on input "VIN: [US_VEHICLE_IDENTIFICATION_NUMBER], [PERSON_NAME] Blue Book Value - note o…" at bounding box center [469, 268] width 162 height 21
type input "VIN: [US_VEHICLE_IDENTIFICATION_NUMBER], [PERSON_NAME] Blue Book Value - poor c…"
click at [675, 163] on select "Select Excellent Very Good Good Fair Poor" at bounding box center [671, 161] width 105 height 22
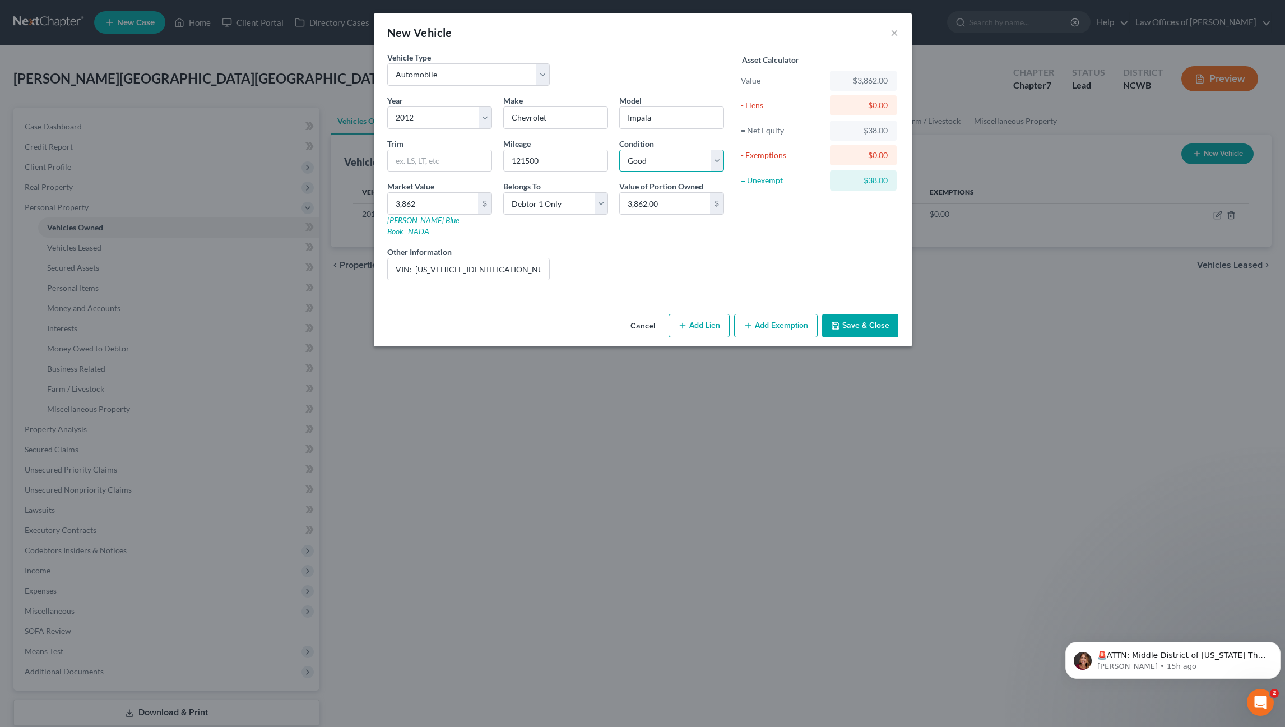
select select "3"
click at [619, 150] on select "Select Excellent Very Good Good Fair Poor" at bounding box center [671, 161] width 105 height 22
click at [470, 258] on input "VIN: [US_VEHICLE_IDENTIFICATION_NUMBER], [PERSON_NAME] Blue Book Value - poor c…" at bounding box center [469, 268] width 162 height 21
type input "VIN: [US_VEHICLE_IDENTIFICATION_NUMBER], [PERSON_NAME] Blue Book Value - fair c…"
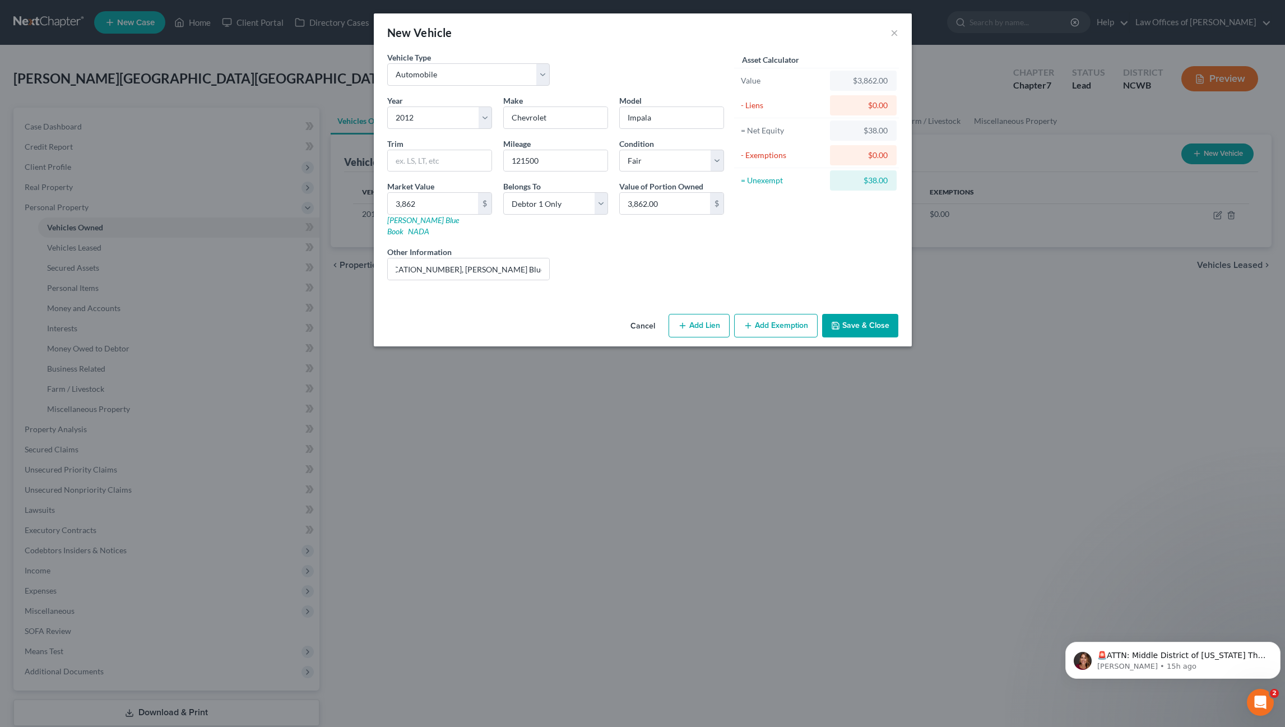
click at [872, 314] on button "Save & Close" at bounding box center [860, 326] width 76 height 24
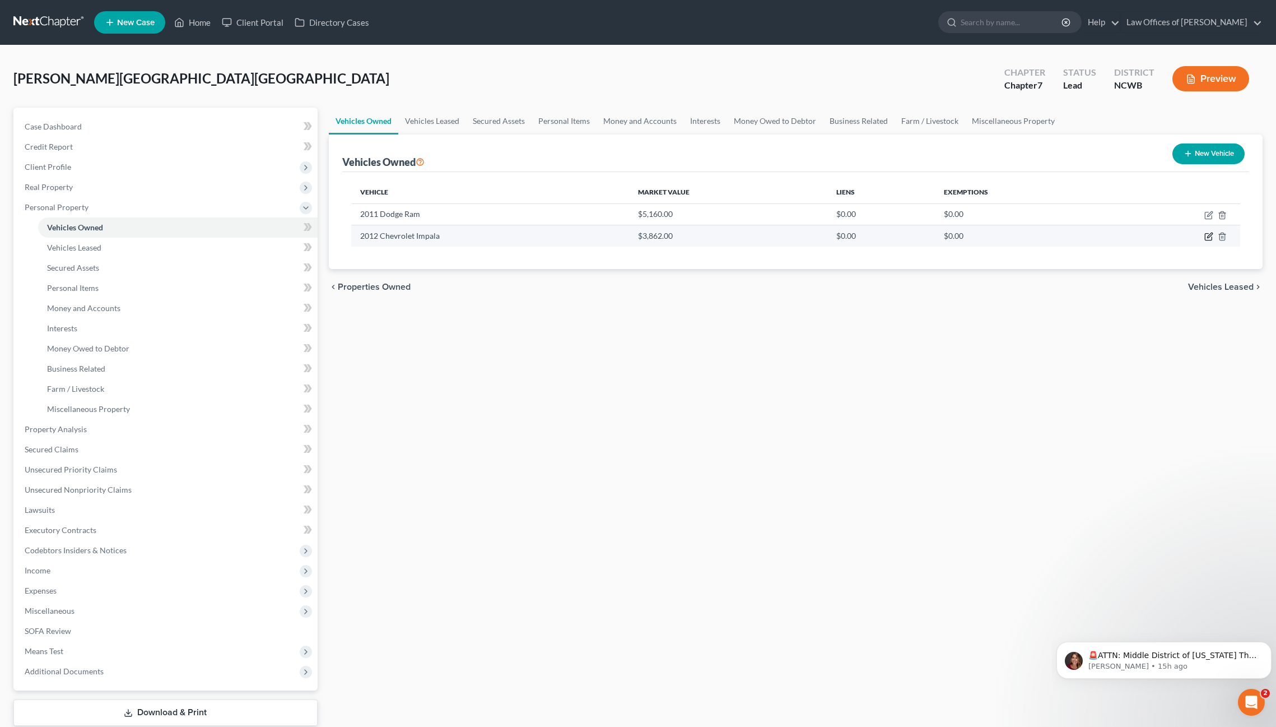
click at [1207, 239] on icon "button" at bounding box center [1209, 236] width 9 height 9
select select "0"
select select "14"
select select "3"
select select "0"
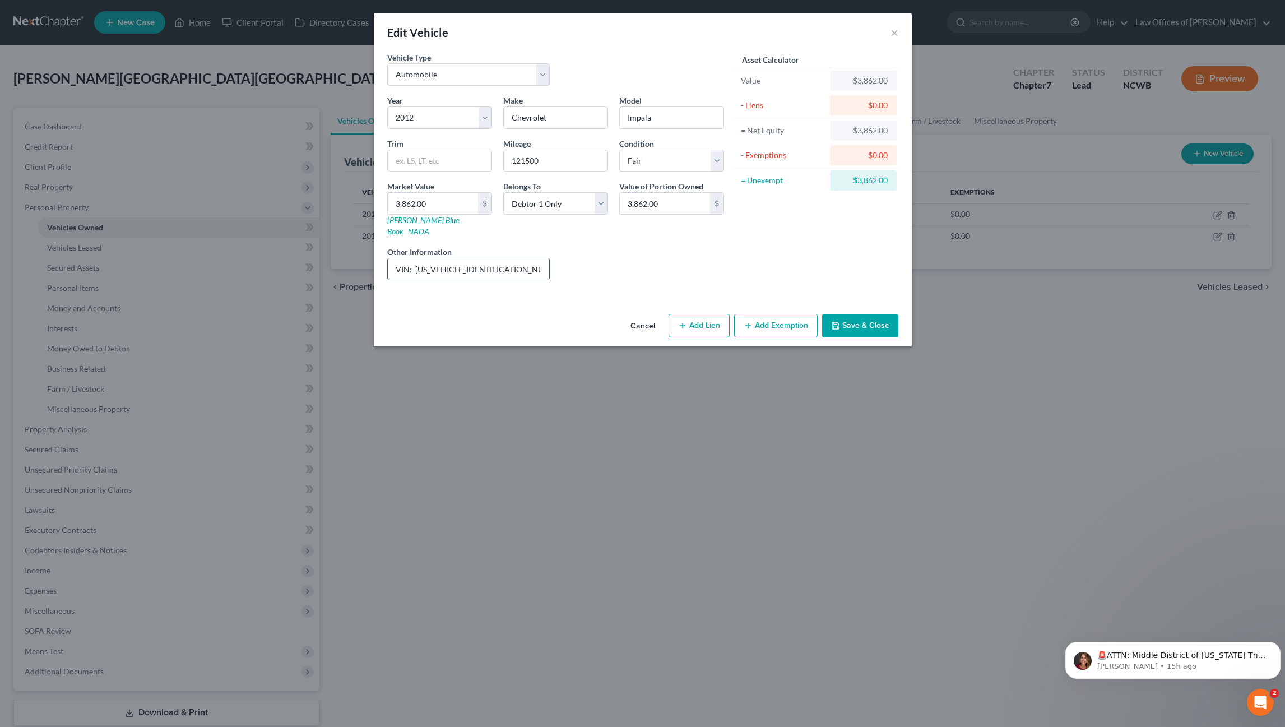
drag, startPoint x: 505, startPoint y: 266, endPoint x: 511, endPoint y: 268, distance: 6.6
click at [505, 266] on input "VIN: [US_VEHICLE_IDENTIFICATION_NUMBER], [PERSON_NAME] Blue Book Value - fair c…" at bounding box center [469, 268] width 162 height 21
click at [865, 314] on button "Save & Close" at bounding box center [860, 326] width 76 height 24
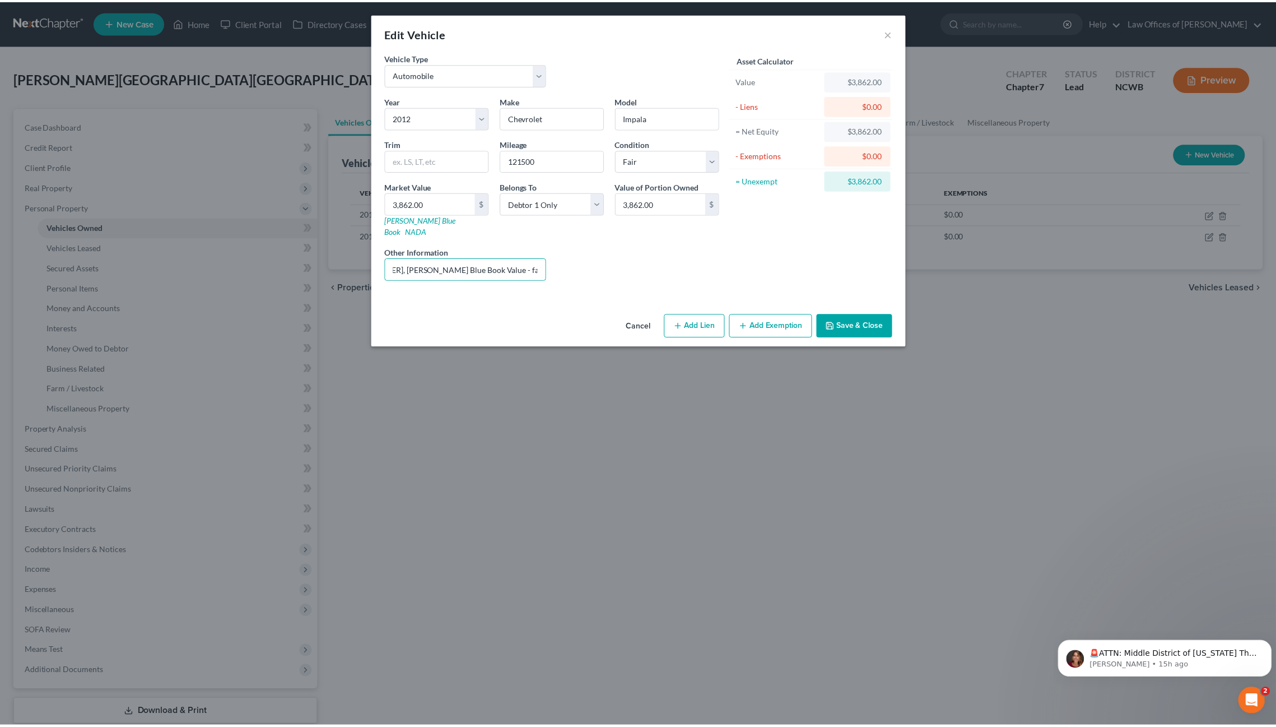
scroll to position [0, 0]
